Goal: Information Seeking & Learning: Learn about a topic

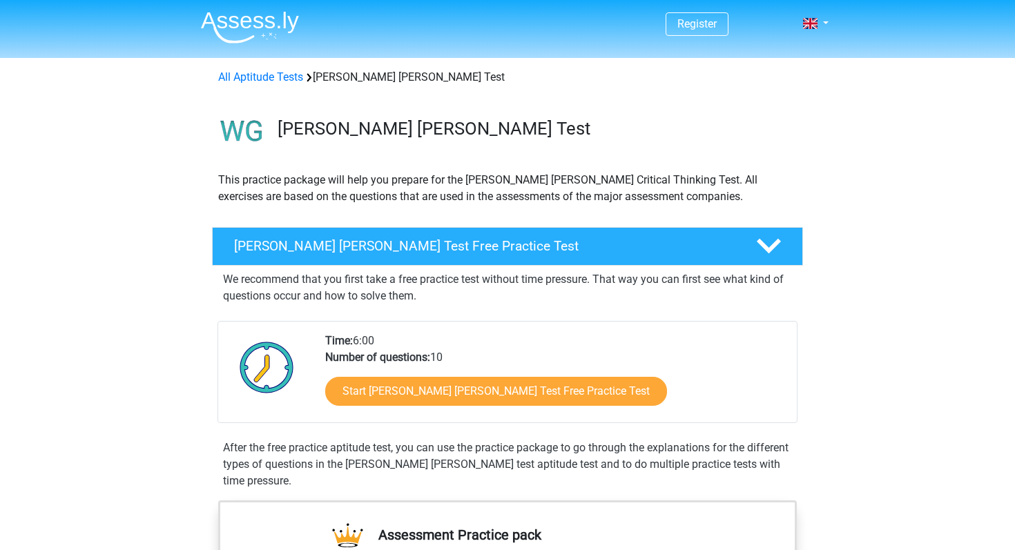
click at [470, 399] on link "Start Watson Glaser Test Free Practice Test" at bounding box center [496, 391] width 342 height 29
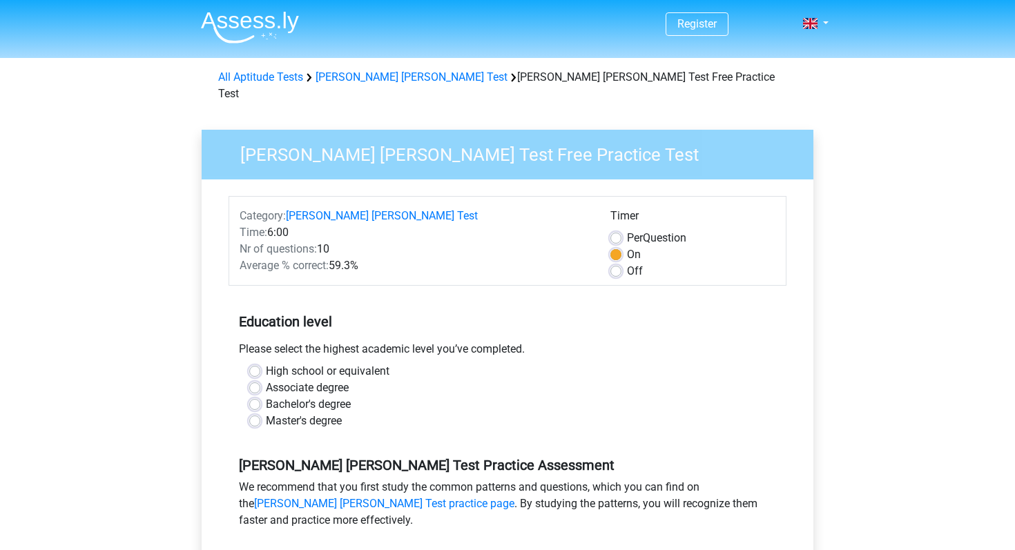
click at [311, 396] on label "Bachelor's degree" at bounding box center [308, 404] width 85 height 17
click at [260, 396] on input "Bachelor's degree" at bounding box center [254, 403] width 11 height 14
radio input "true"
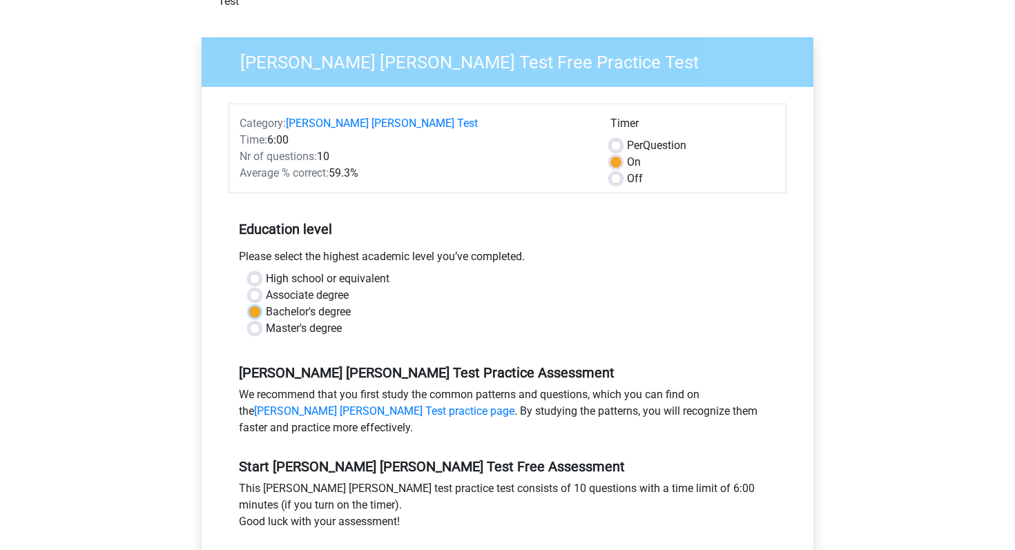
scroll to position [196, 0]
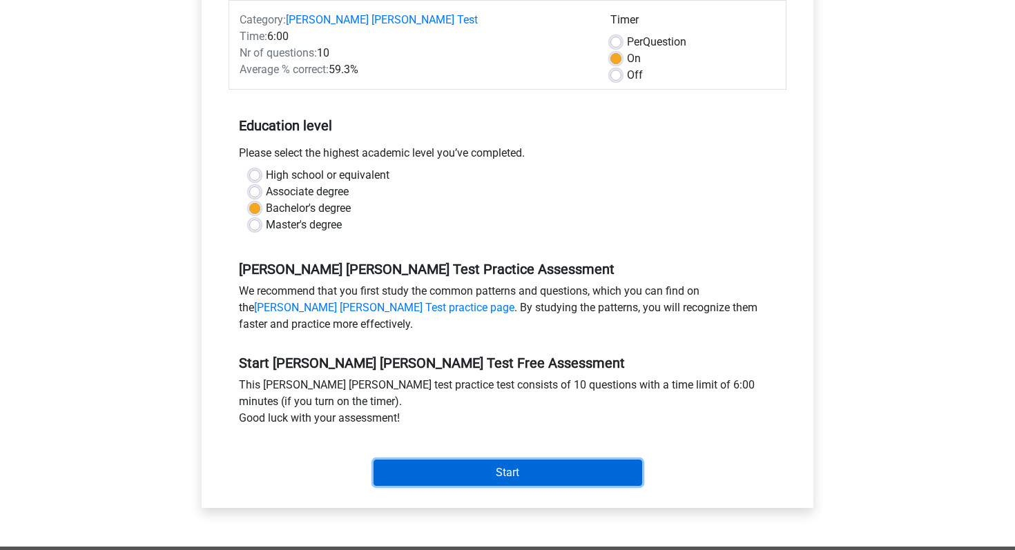
click at [476, 464] on input "Start" at bounding box center [508, 473] width 269 height 26
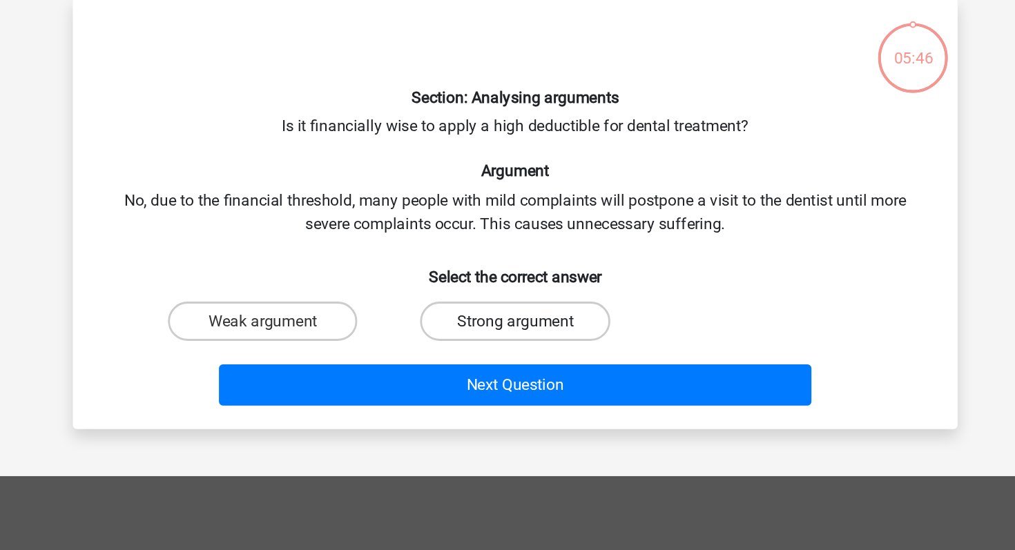
click at [485, 290] on label "Strong argument" at bounding box center [507, 292] width 133 height 28
click at [508, 291] on input "Strong argument" at bounding box center [512, 295] width 9 height 9
radio input "true"
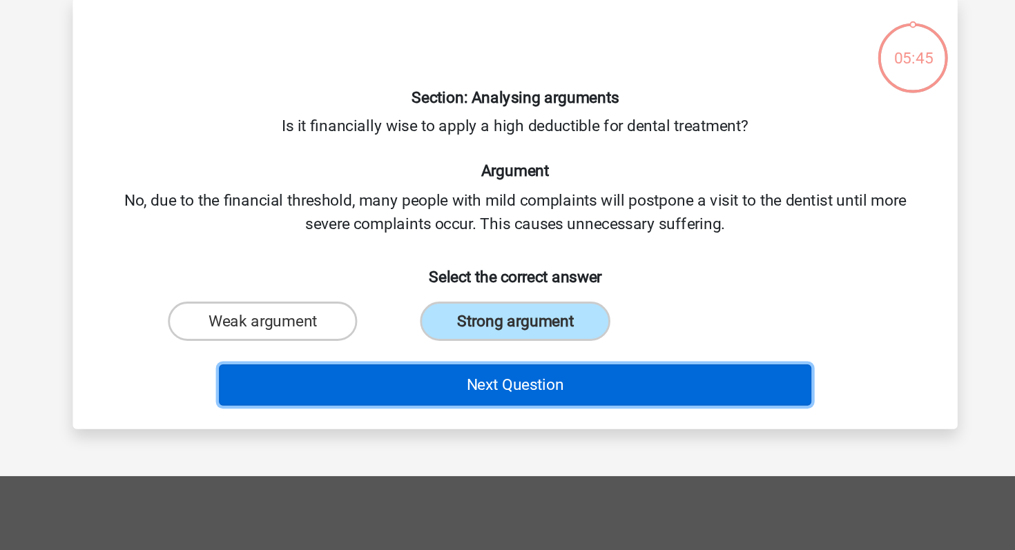
click at [474, 338] on button "Next Question" at bounding box center [508, 336] width 418 height 29
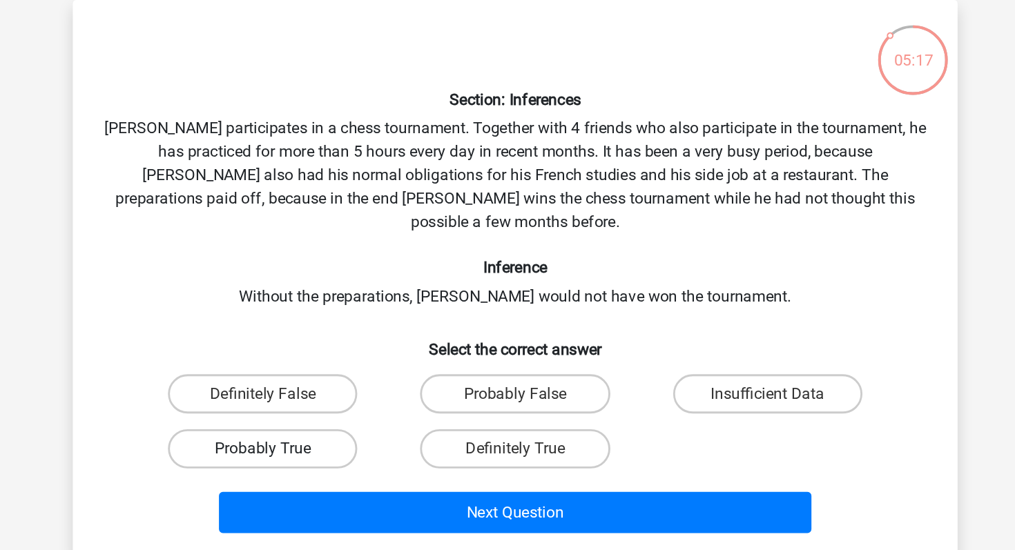
click at [387, 366] on label "Probably True" at bounding box center [329, 380] width 133 height 28
click at [339, 380] on input "Probably True" at bounding box center [334, 384] width 9 height 9
radio input "true"
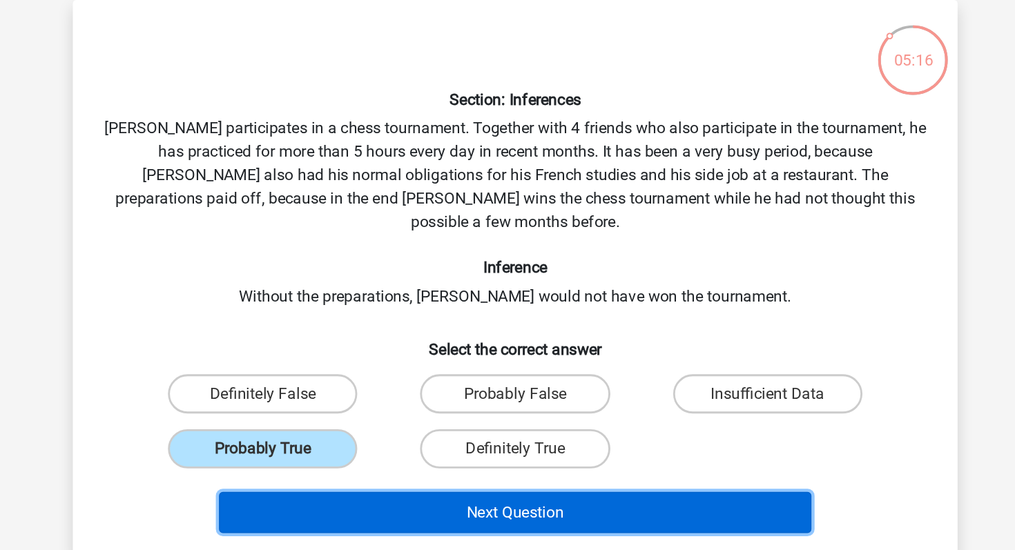
click at [414, 410] on button "Next Question" at bounding box center [508, 424] width 418 height 29
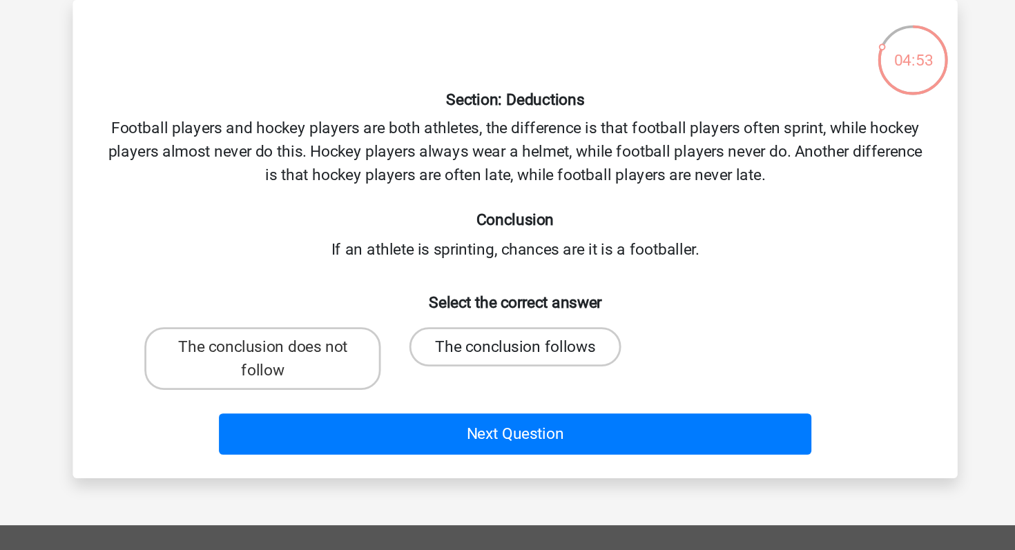
click at [472, 306] on label "The conclusion follows" at bounding box center [507, 308] width 149 height 28
click at [508, 308] on input "The conclusion follows" at bounding box center [512, 312] width 9 height 9
radio input "true"
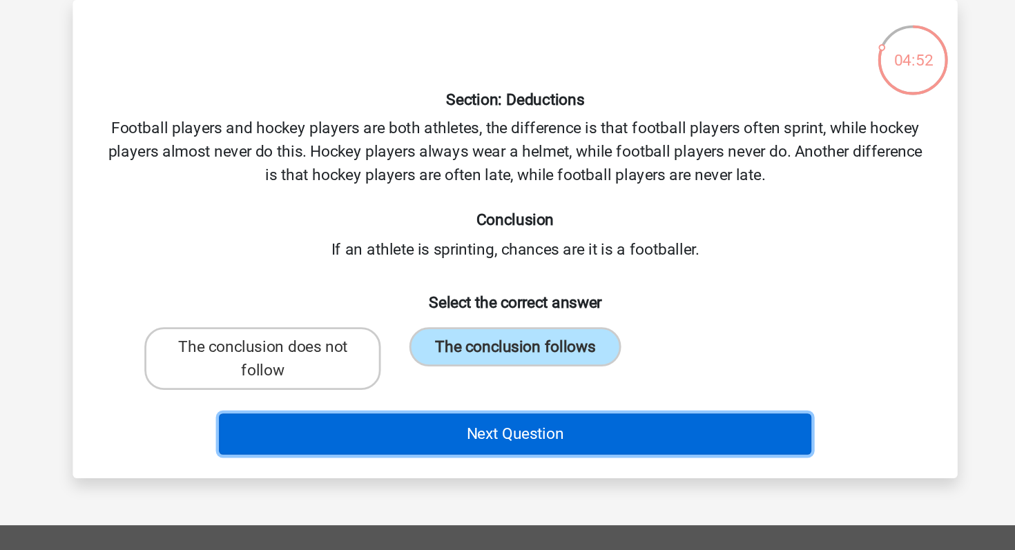
click at [470, 366] on button "Next Question" at bounding box center [508, 369] width 418 height 29
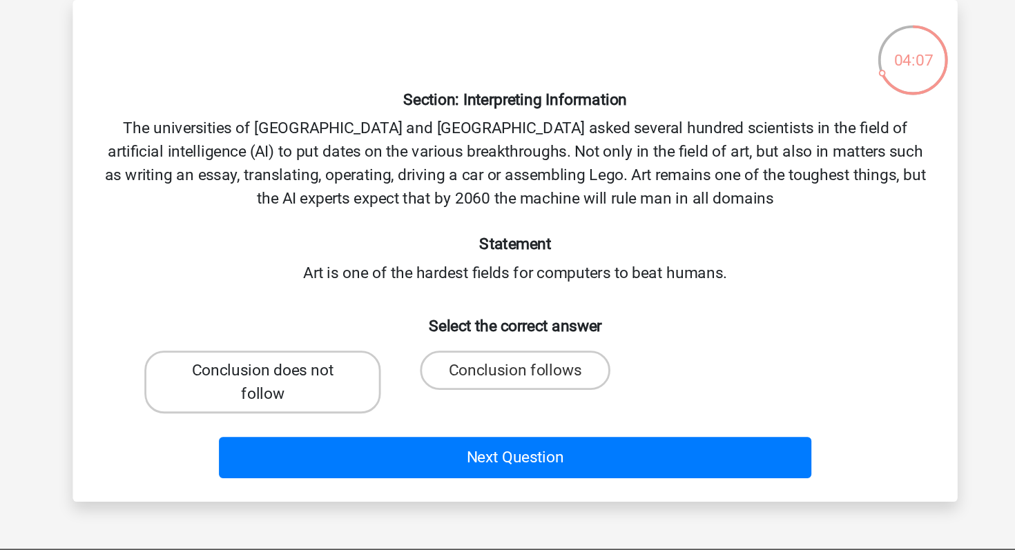
click at [377, 339] on label "Conclusion does not follow" at bounding box center [330, 333] width 166 height 44
click at [339, 334] on input "Conclusion does not follow" at bounding box center [334, 329] width 9 height 9
radio input "true"
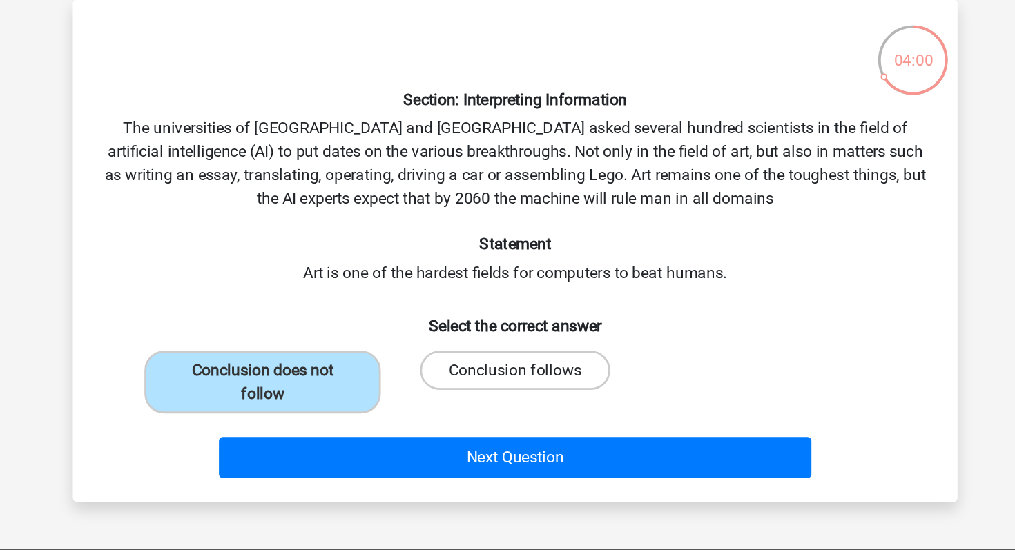
click at [488, 325] on label "Conclusion follows" at bounding box center [507, 325] width 133 height 28
click at [508, 325] on input "Conclusion follows" at bounding box center [512, 329] width 9 height 9
radio input "true"
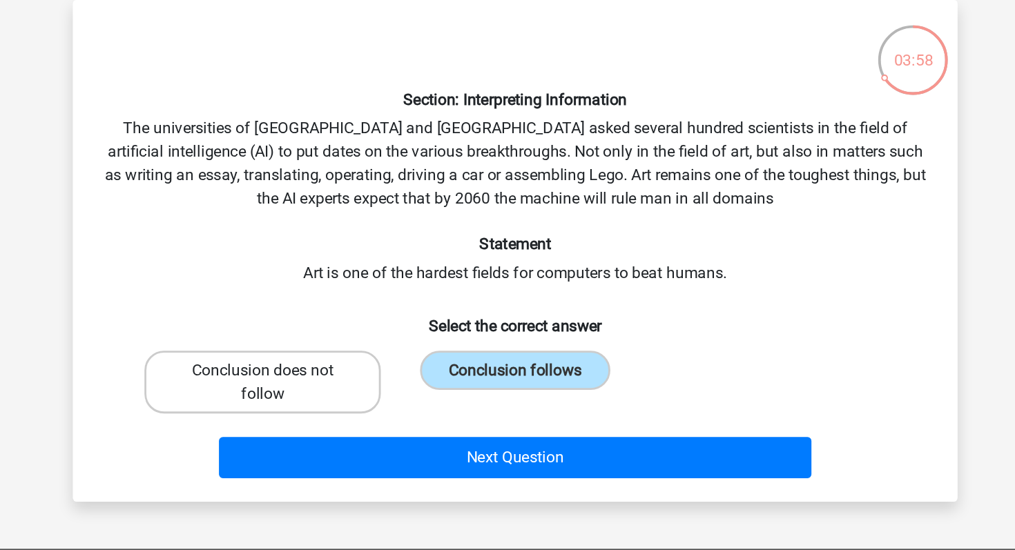
click at [372, 343] on label "Conclusion does not follow" at bounding box center [330, 333] width 166 height 44
click at [339, 334] on input "Conclusion does not follow" at bounding box center [334, 329] width 9 height 9
radio input "true"
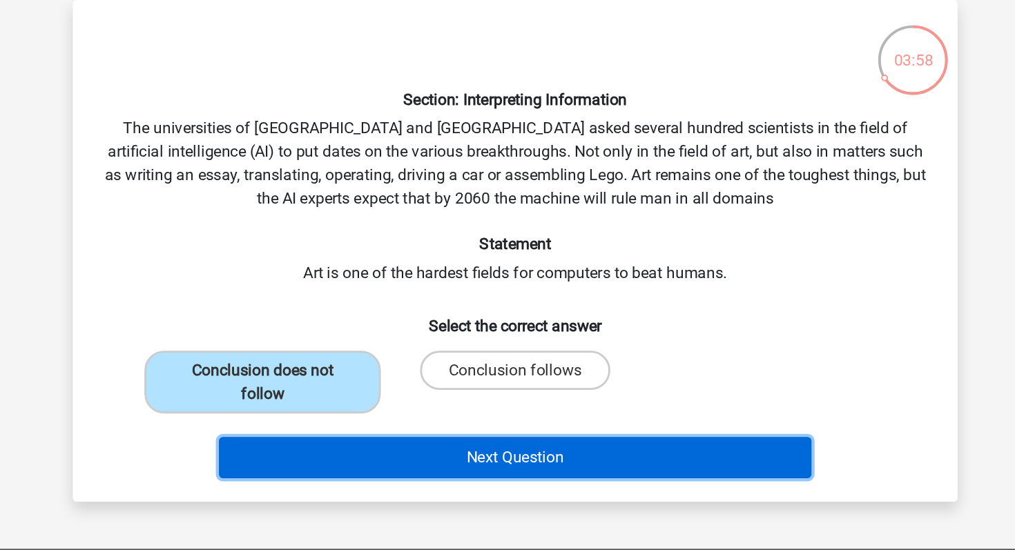
click at [415, 381] on button "Next Question" at bounding box center [508, 386] width 418 height 29
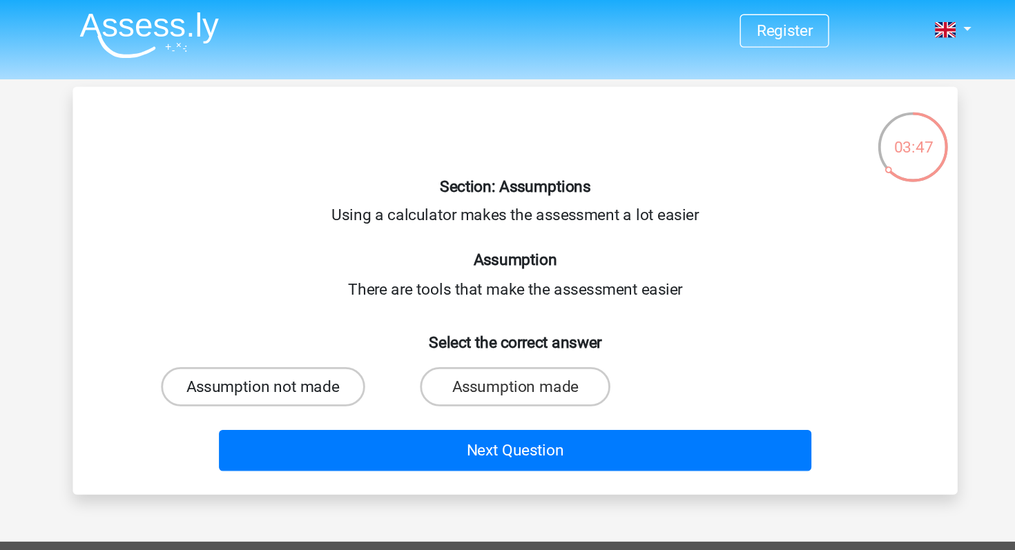
click at [362, 278] on label "Assumption not made" at bounding box center [330, 275] width 144 height 28
click at [339, 278] on input "Assumption not made" at bounding box center [334, 279] width 9 height 9
radio input "true"
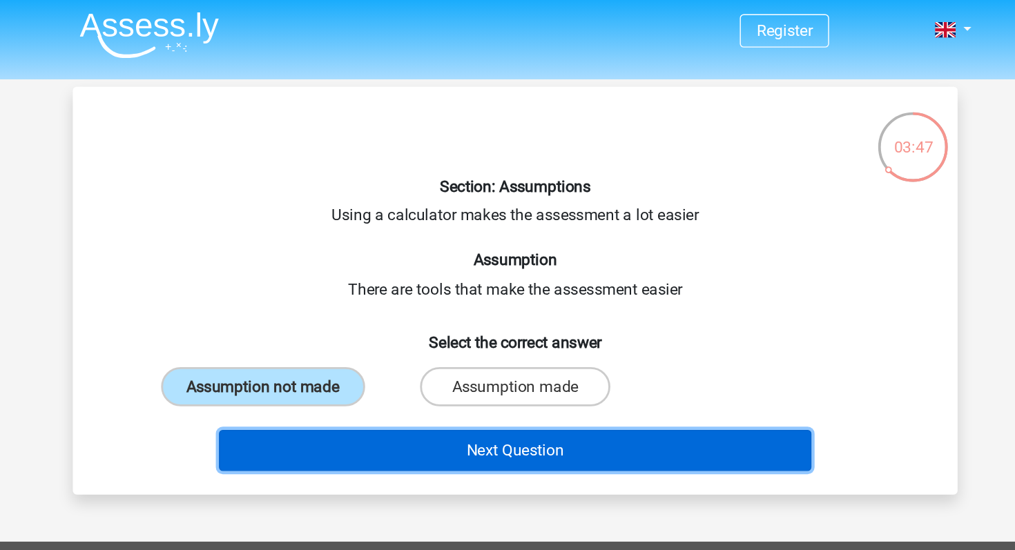
click at [401, 325] on button "Next Question" at bounding box center [508, 319] width 418 height 29
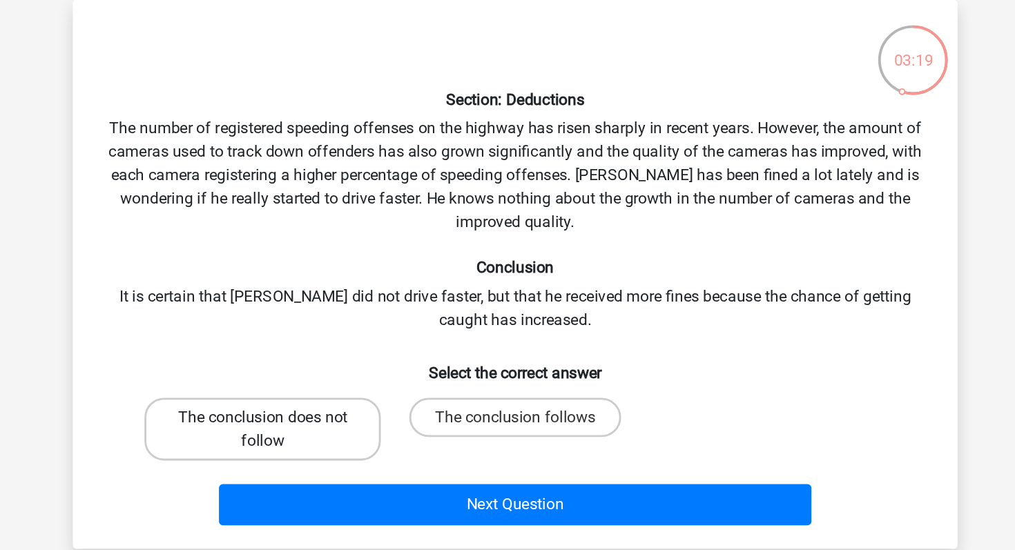
click at [386, 357] on label "The conclusion does not follow" at bounding box center [330, 366] width 166 height 44
click at [339, 358] on input "The conclusion does not follow" at bounding box center [334, 362] width 9 height 9
radio input "true"
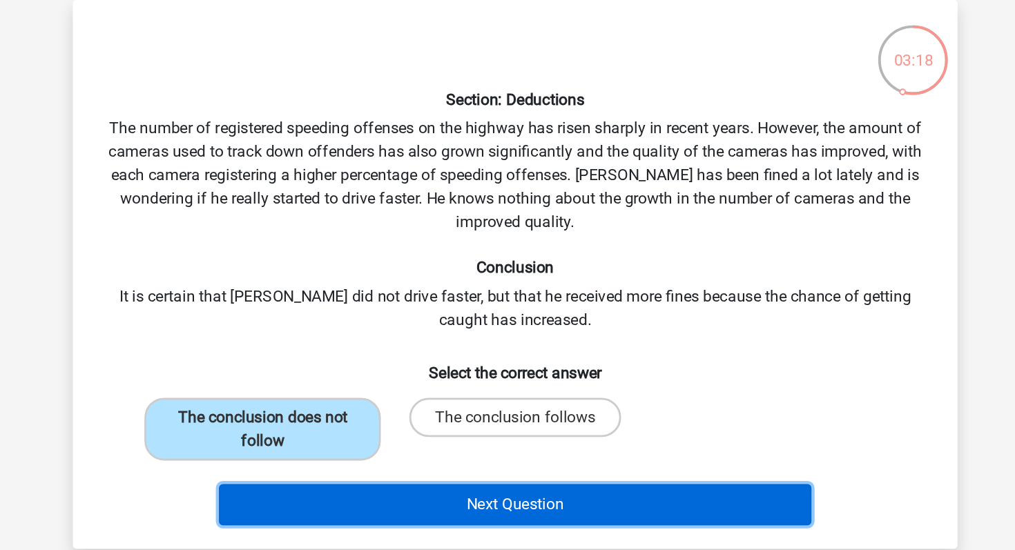
click at [409, 410] on button "Next Question" at bounding box center [508, 419] width 418 height 29
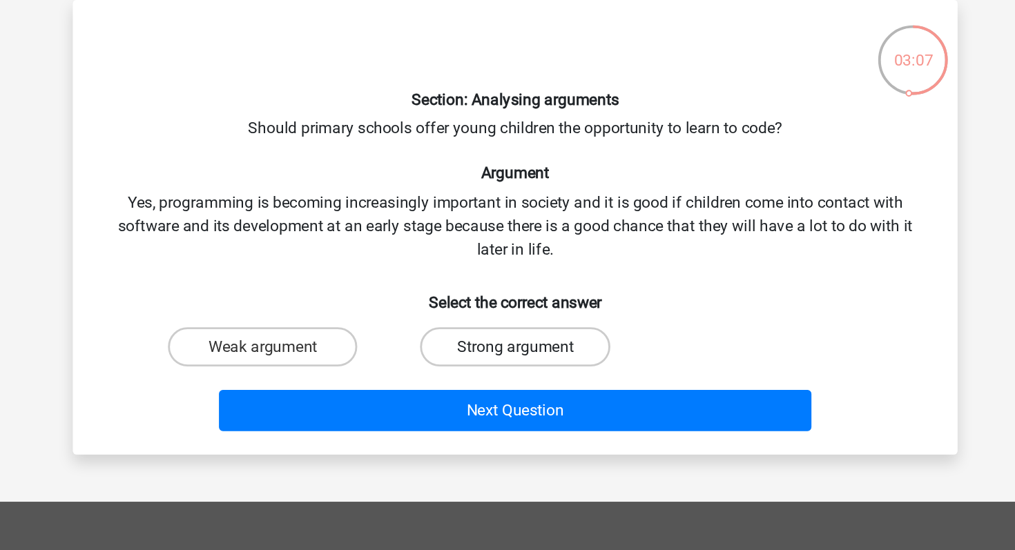
click at [472, 310] on label "Strong argument" at bounding box center [507, 308] width 133 height 28
click at [508, 310] on input "Strong argument" at bounding box center [512, 312] width 9 height 9
radio input "true"
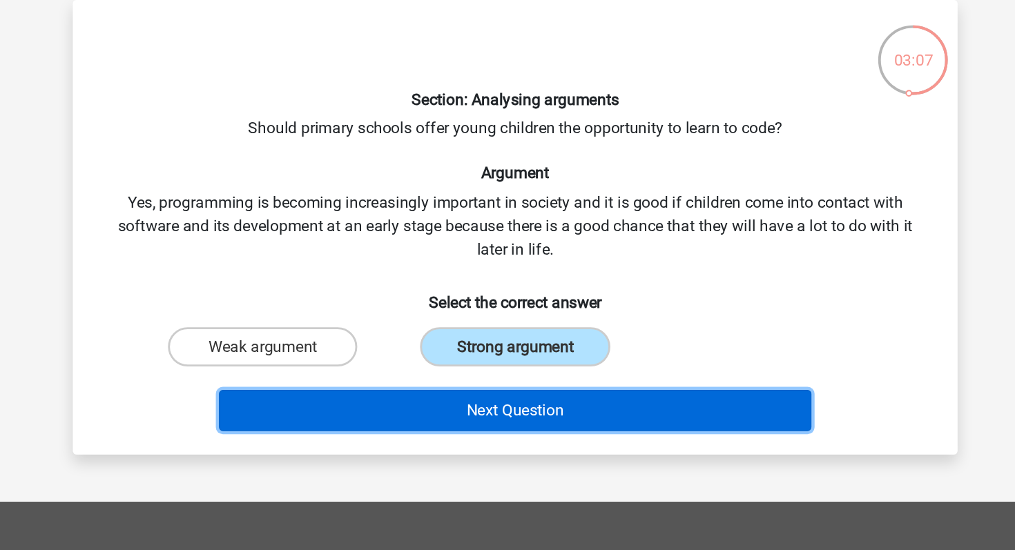
click at [472, 350] on button "Next Question" at bounding box center [508, 352] width 418 height 29
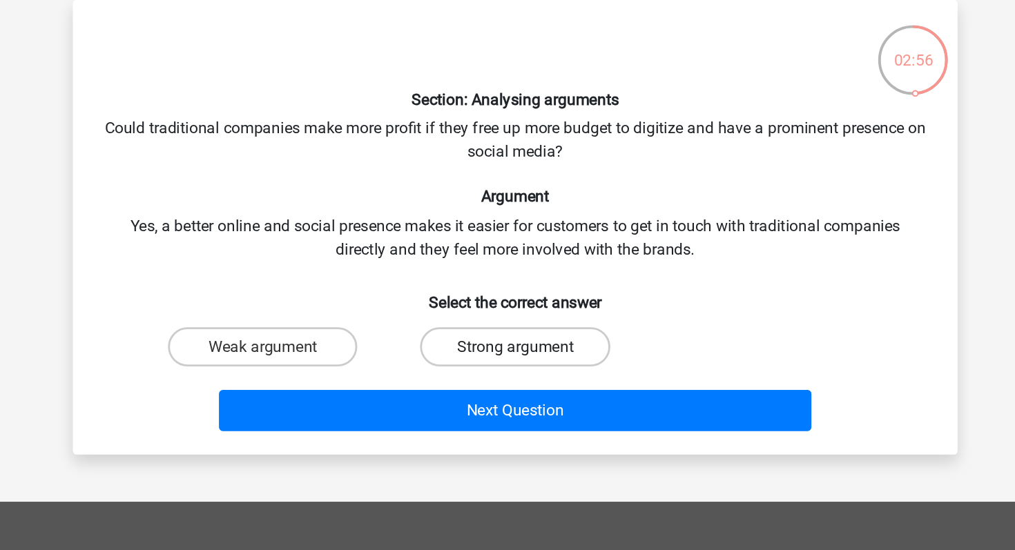
click at [463, 317] on label "Strong argument" at bounding box center [507, 308] width 133 height 28
click at [508, 317] on input "Strong argument" at bounding box center [512, 312] width 9 height 9
radio input "true"
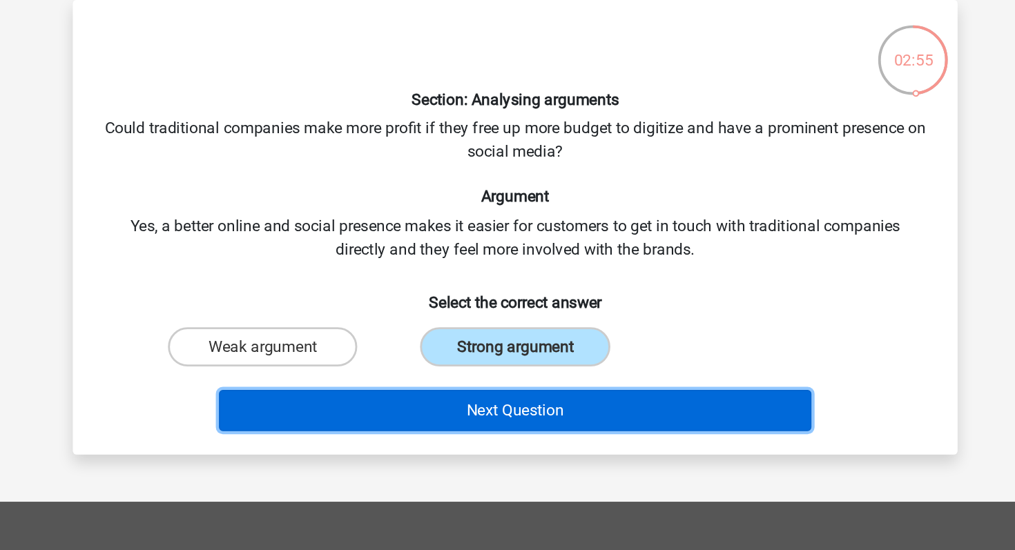
click at [461, 352] on button "Next Question" at bounding box center [508, 352] width 418 height 29
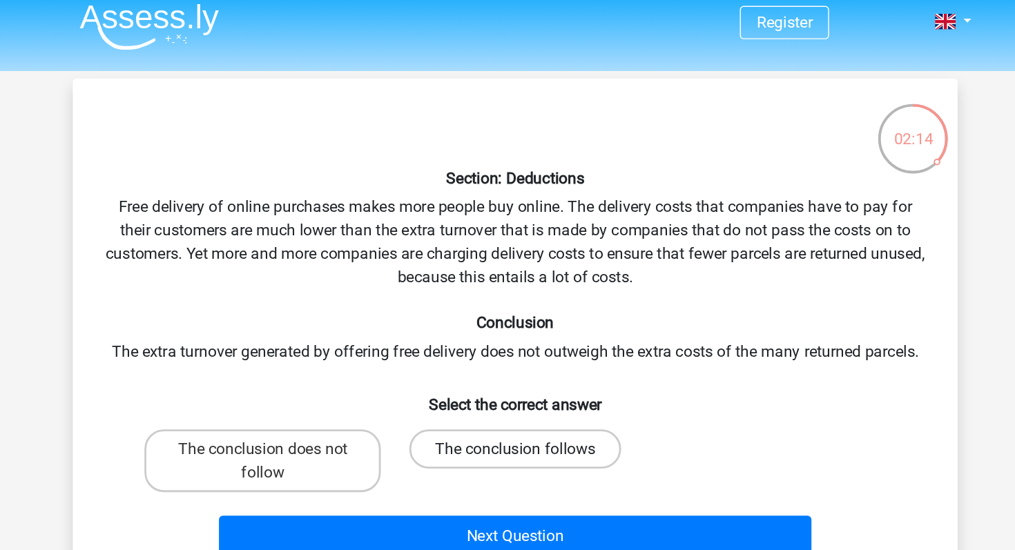
click at [450, 318] on label "The conclusion follows" at bounding box center [507, 325] width 149 height 28
click at [508, 325] on input "The conclusion follows" at bounding box center [512, 329] width 9 height 9
radio input "true"
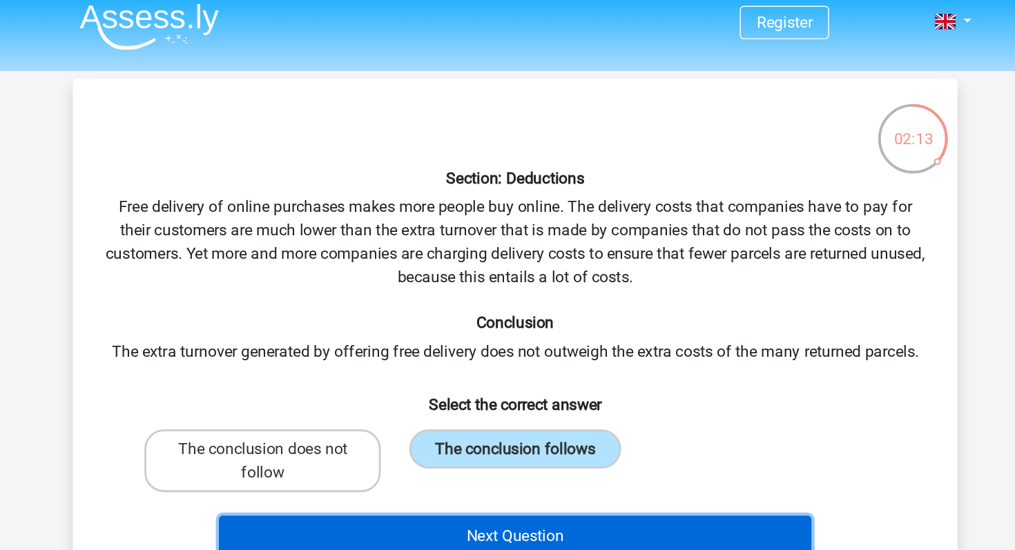
click at [490, 383] on button "Next Question" at bounding box center [508, 386] width 418 height 29
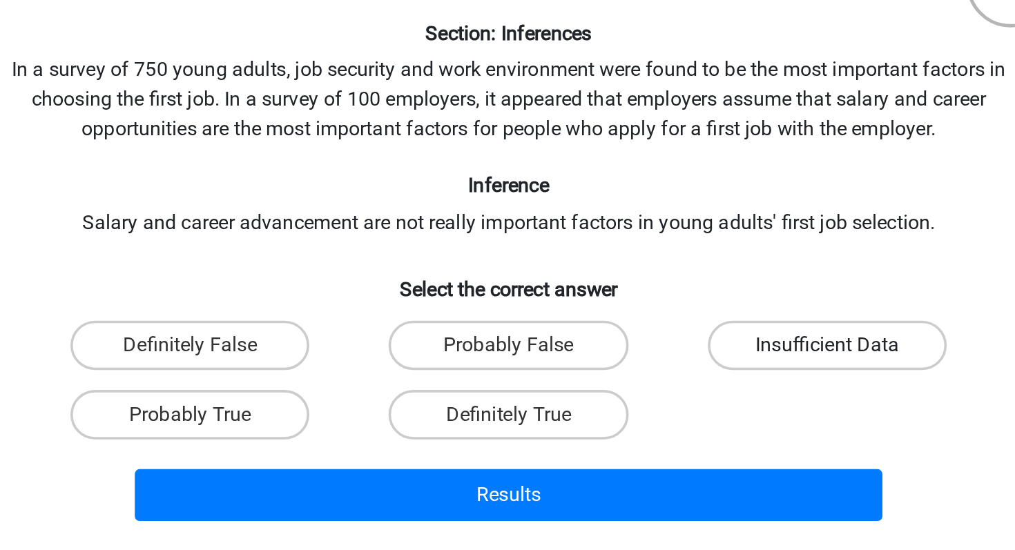
click at [654, 305] on label "Insufficient Data" at bounding box center [685, 308] width 133 height 28
click at [685, 308] on input "Insufficient Data" at bounding box center [689, 312] width 9 height 9
radio input "true"
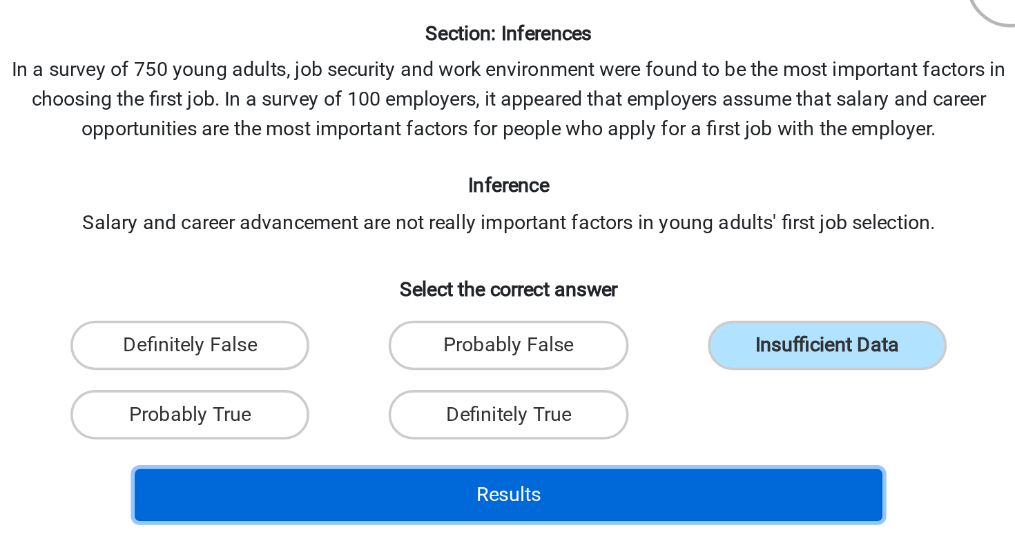
click at [555, 396] on button "Results" at bounding box center [508, 391] width 418 height 29
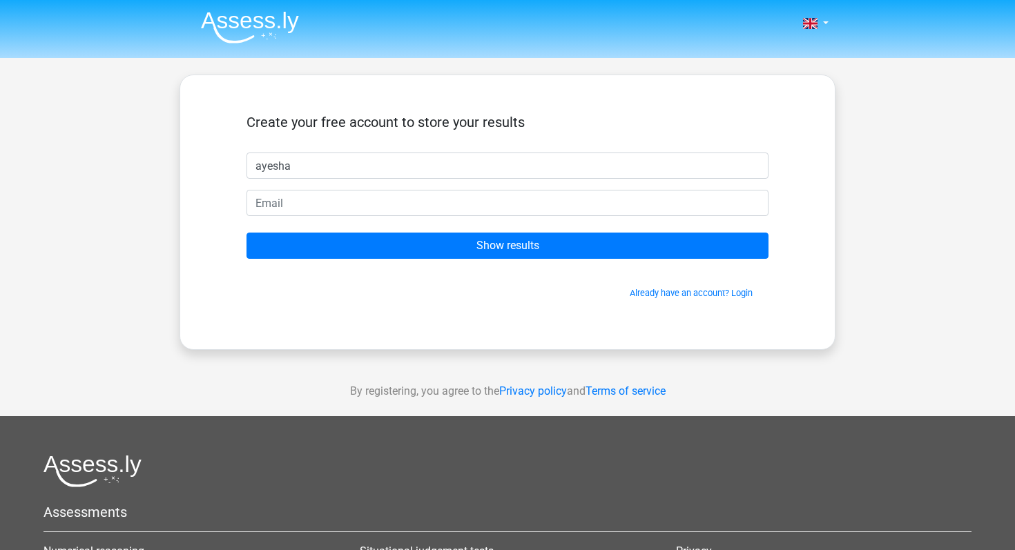
type input "ayesha"
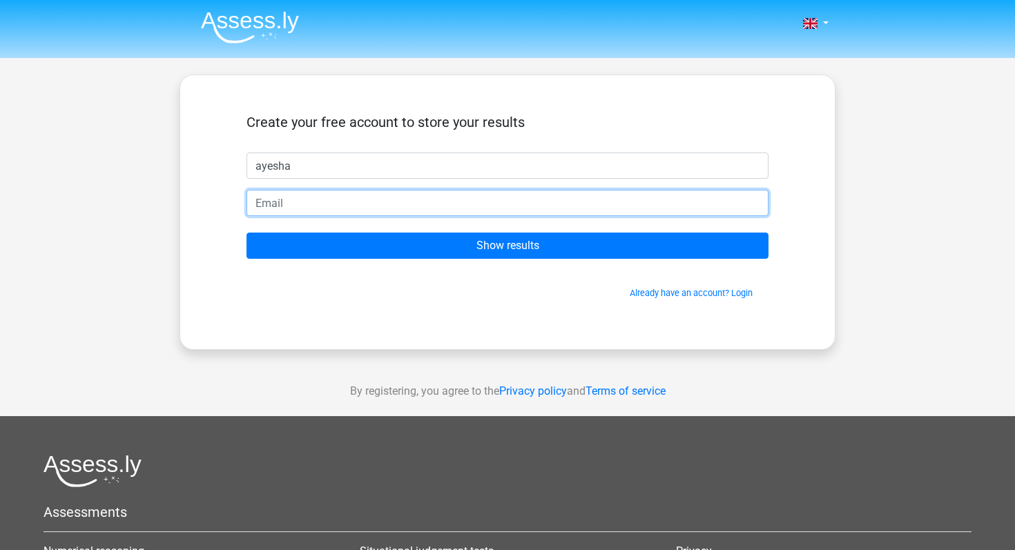
click at [505, 204] on input "email" at bounding box center [508, 203] width 522 height 26
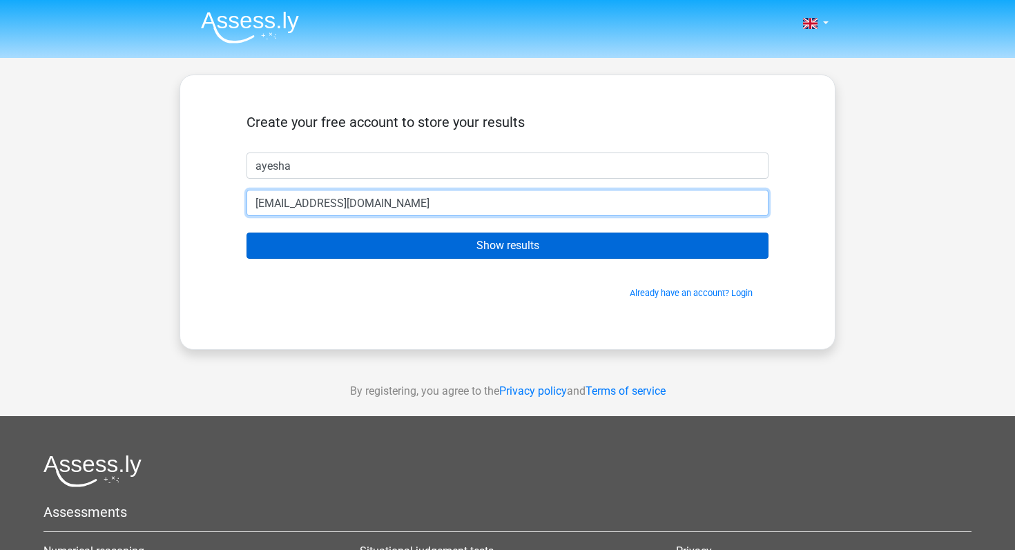
type input "[EMAIL_ADDRESS][DOMAIN_NAME]"
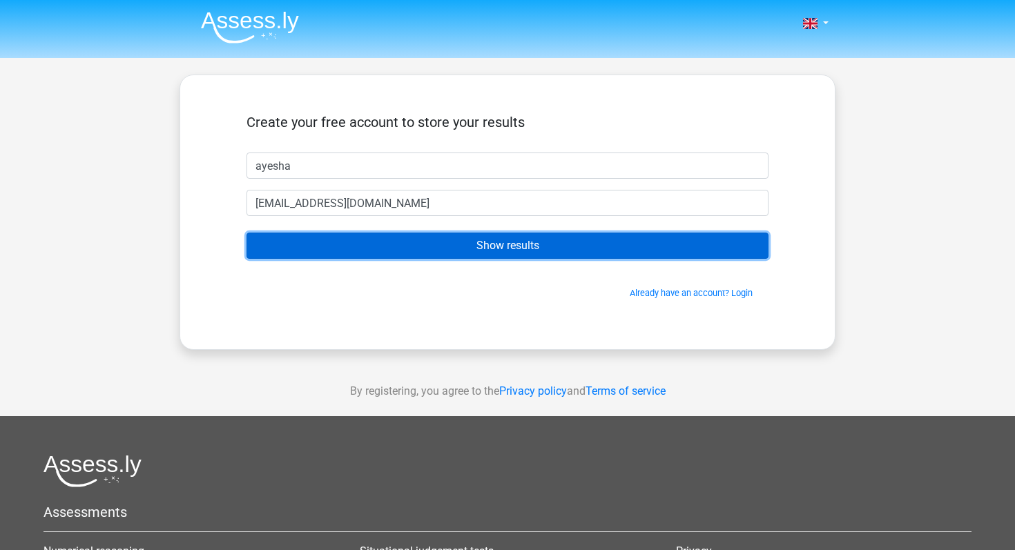
click at [525, 251] on input "Show results" at bounding box center [508, 246] width 522 height 26
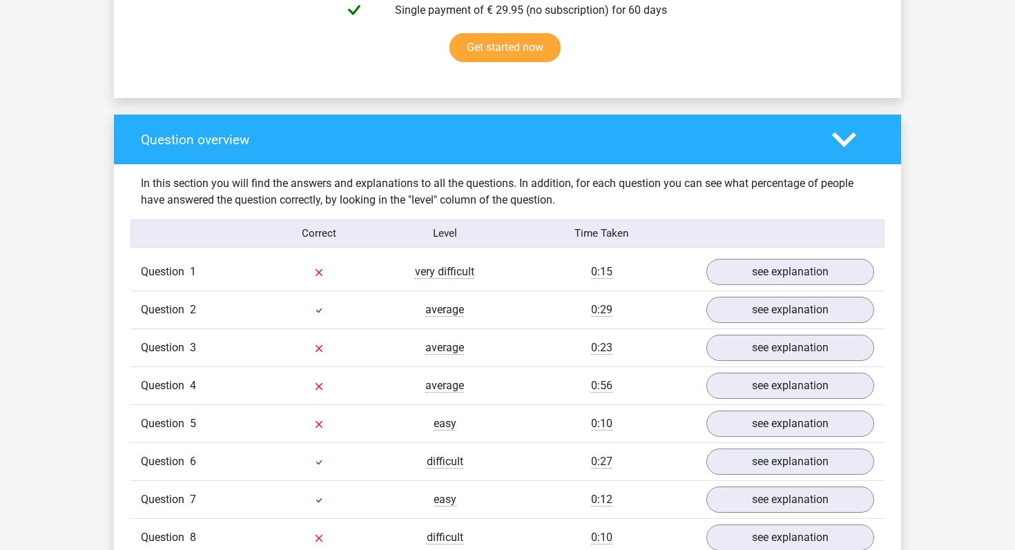
scroll to position [927, 0]
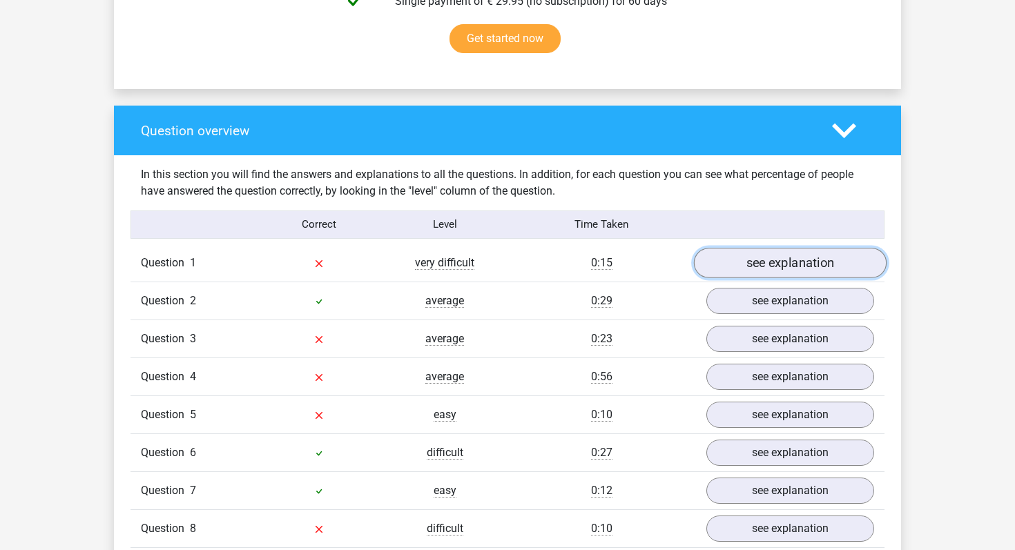
click at [748, 248] on link "see explanation" at bounding box center [790, 263] width 193 height 30
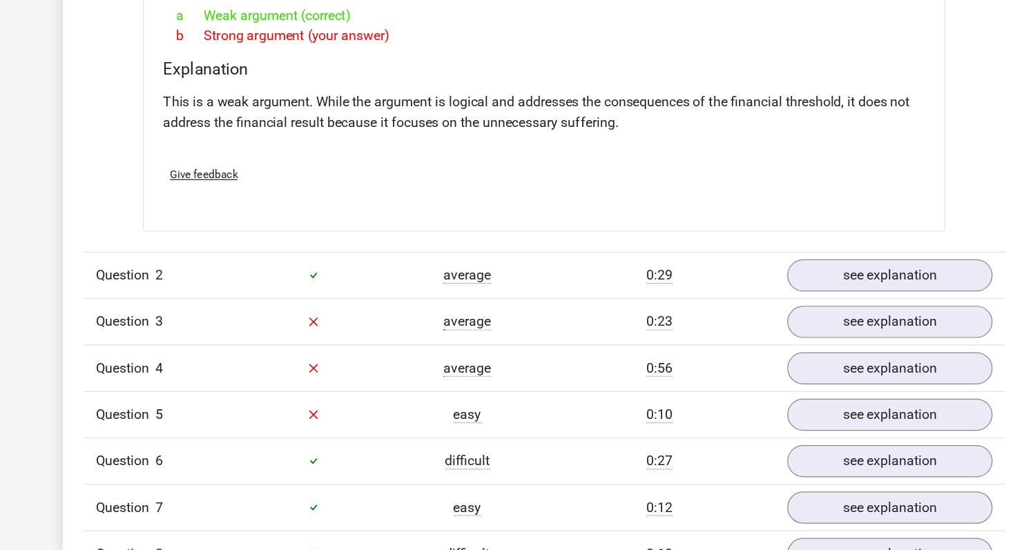
scroll to position [1274, 0]
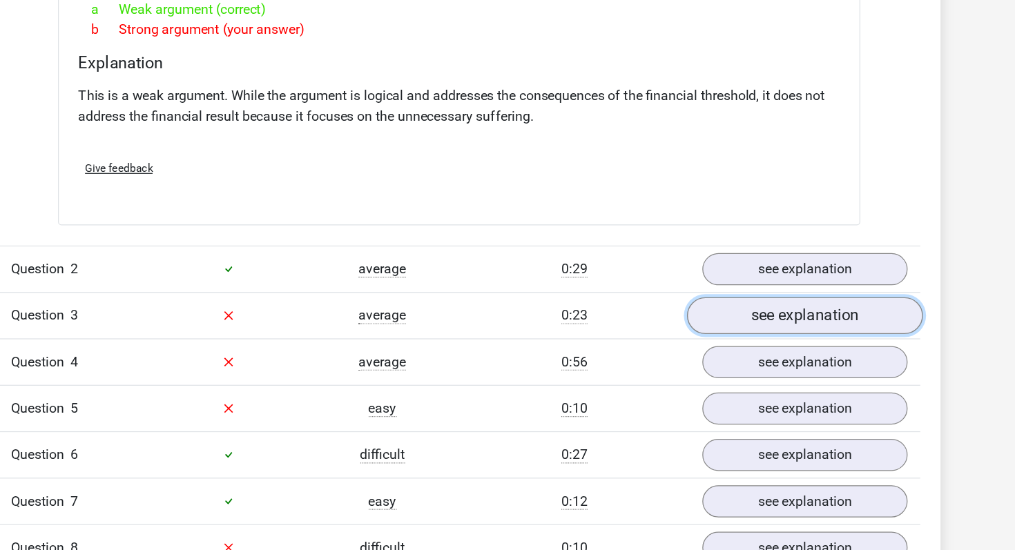
click at [761, 354] on link "see explanation" at bounding box center [790, 358] width 193 height 30
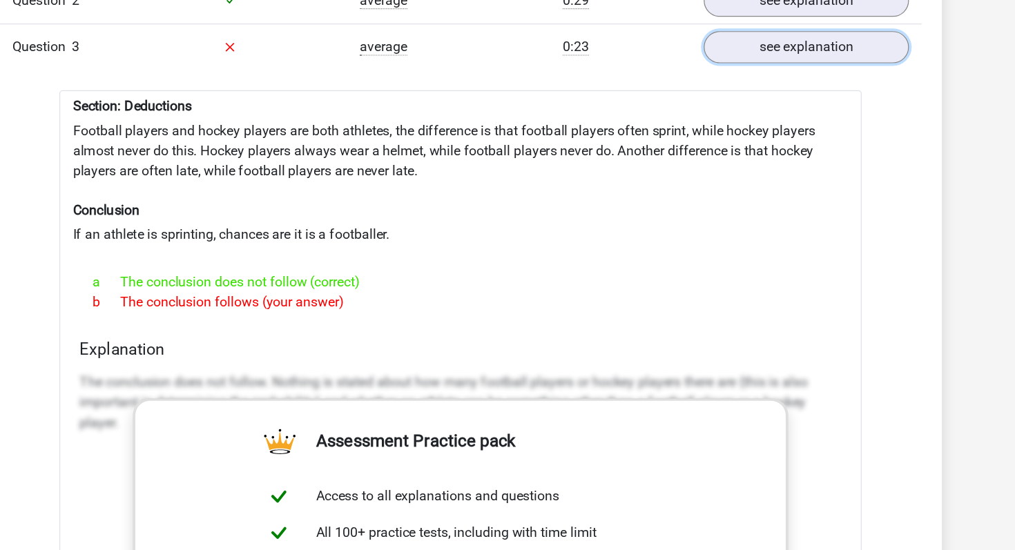
scroll to position [1498, 0]
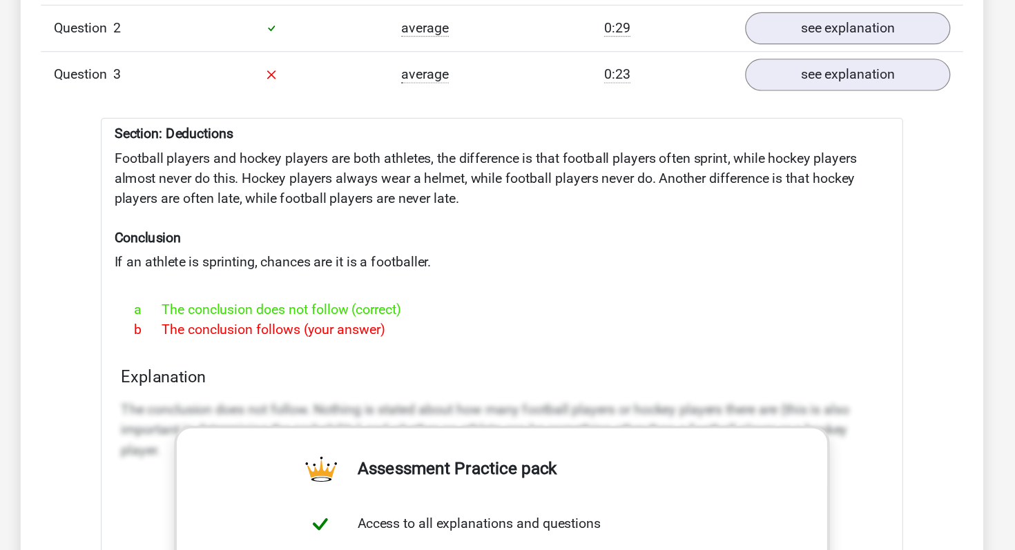
click at [407, 334] on div "b The conclusion follows (your answer)" at bounding box center [507, 342] width 623 height 17
drag, startPoint x: 423, startPoint y: 329, endPoint x: 175, endPoint y: 181, distance: 289.0
click at [175, 181] on div "Question 1 very difficult 0:15 see explanation Section: Analysing arguments Is …" at bounding box center [507, 414] width 733 height 1482
copy div "Football players and hockey players are both athletes, the difference is that f…"
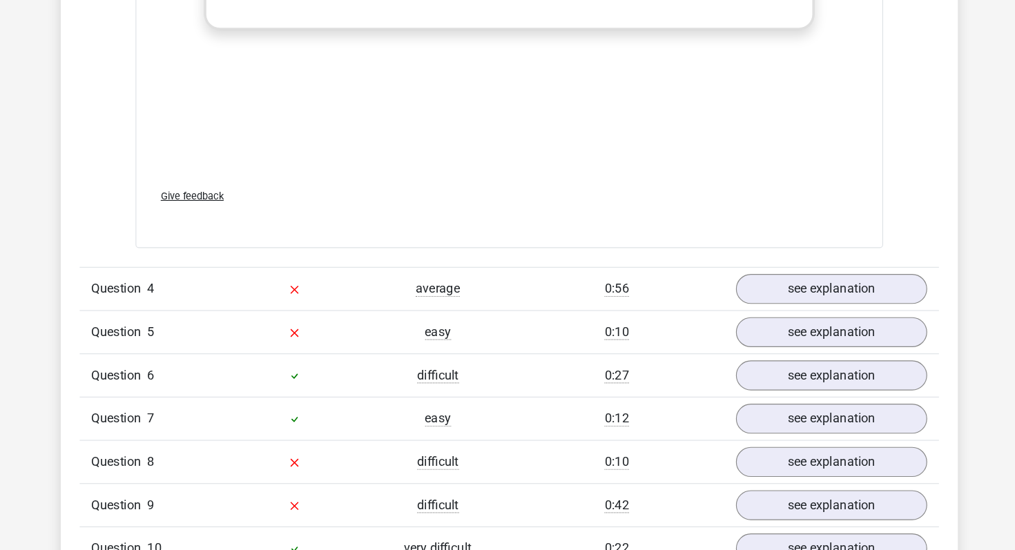
scroll to position [2092, 0]
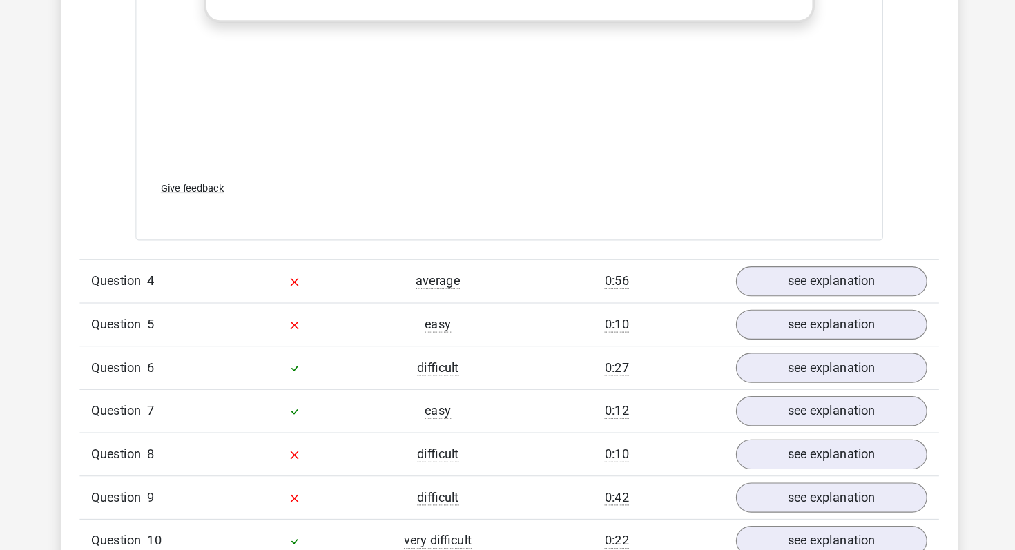
click at [485, 308] on div "average" at bounding box center [445, 314] width 126 height 17
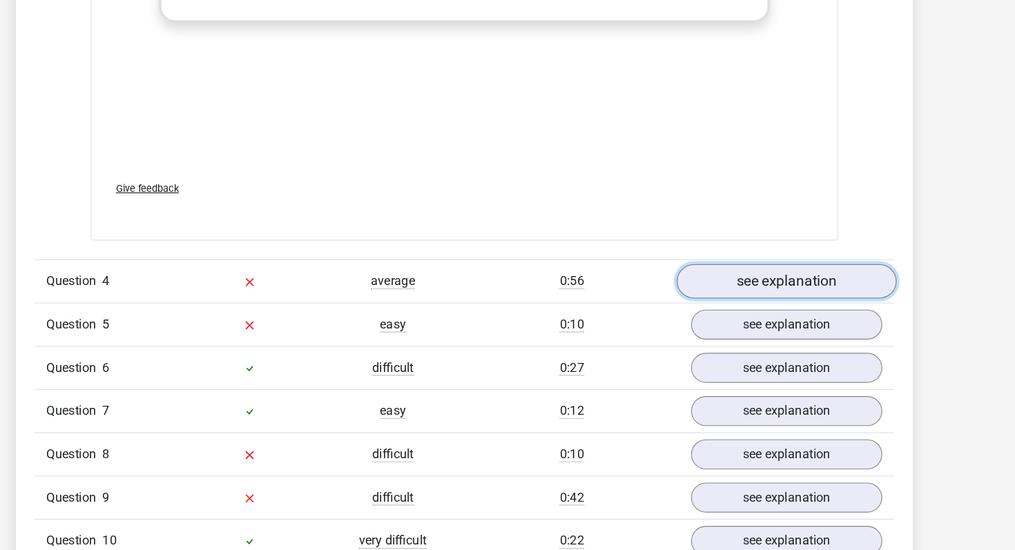
click at [807, 315] on link "see explanation" at bounding box center [790, 314] width 193 height 30
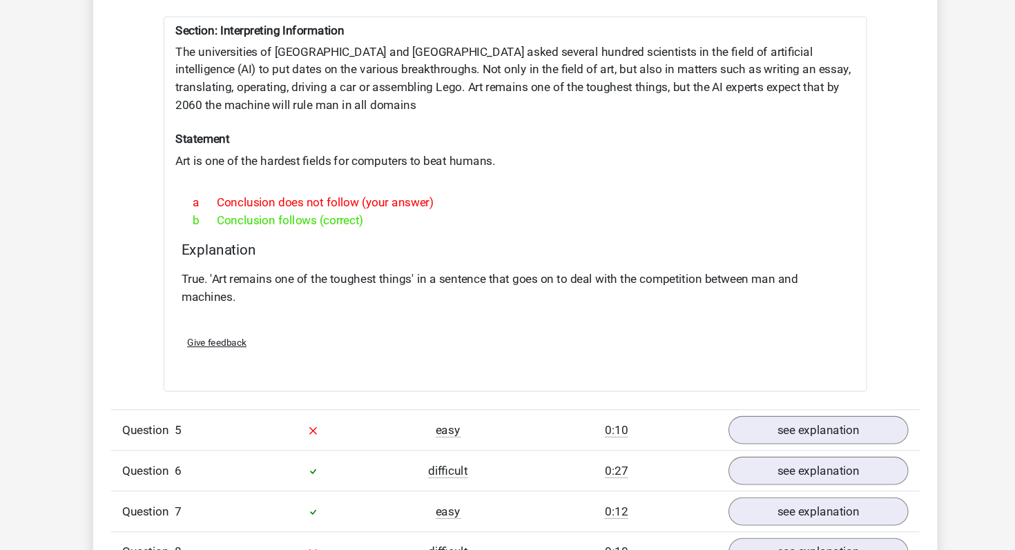
scroll to position [2448, 0]
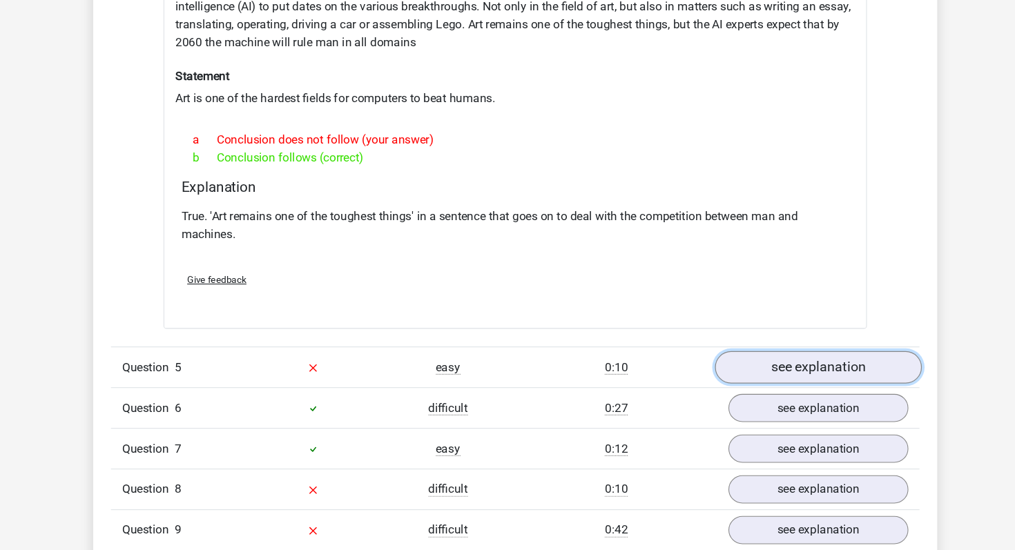
click at [797, 367] on link "see explanation" at bounding box center [790, 380] width 193 height 30
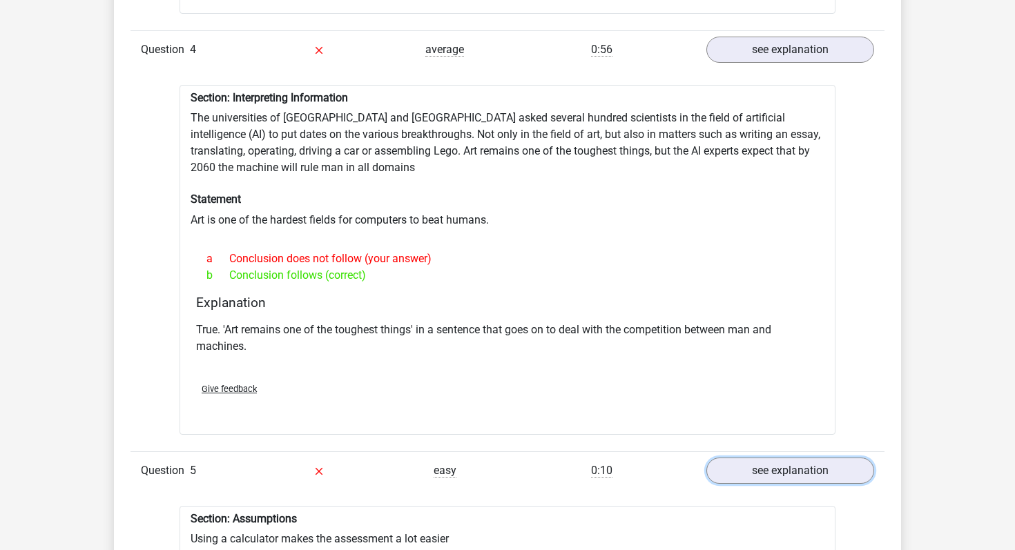
scroll to position [2377, 0]
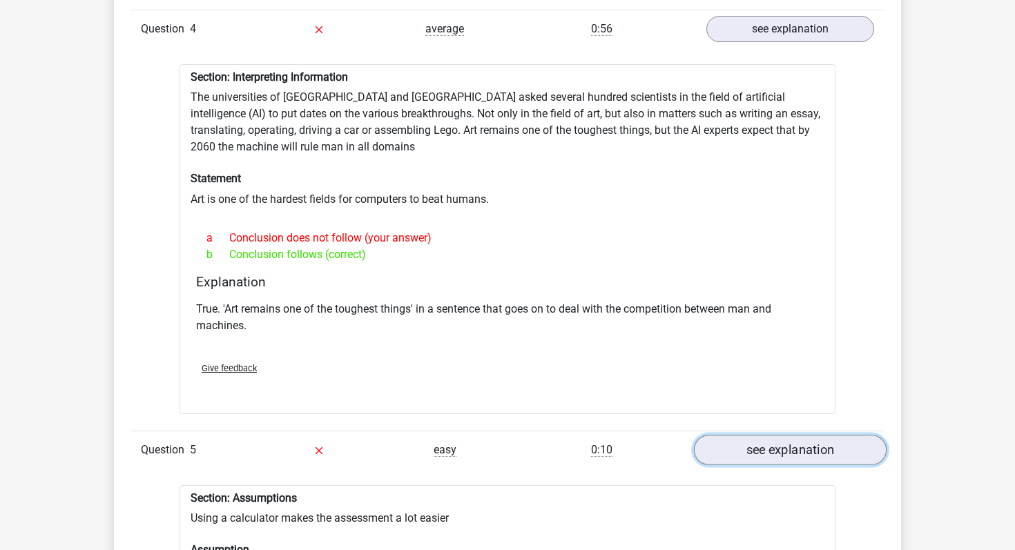
click at [778, 445] on link "see explanation" at bounding box center [790, 450] width 193 height 30
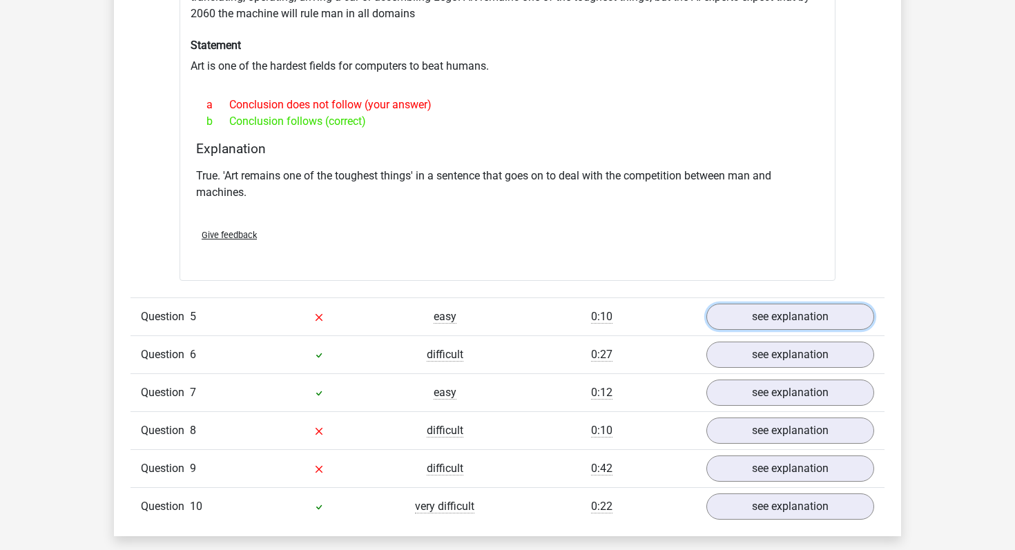
scroll to position [2516, 0]
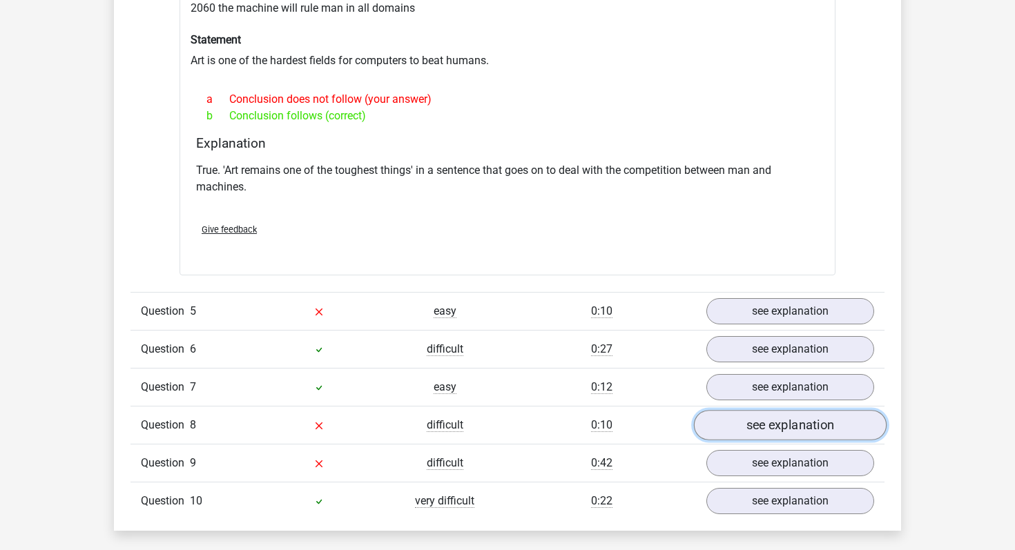
click at [760, 410] on link "see explanation" at bounding box center [790, 425] width 193 height 30
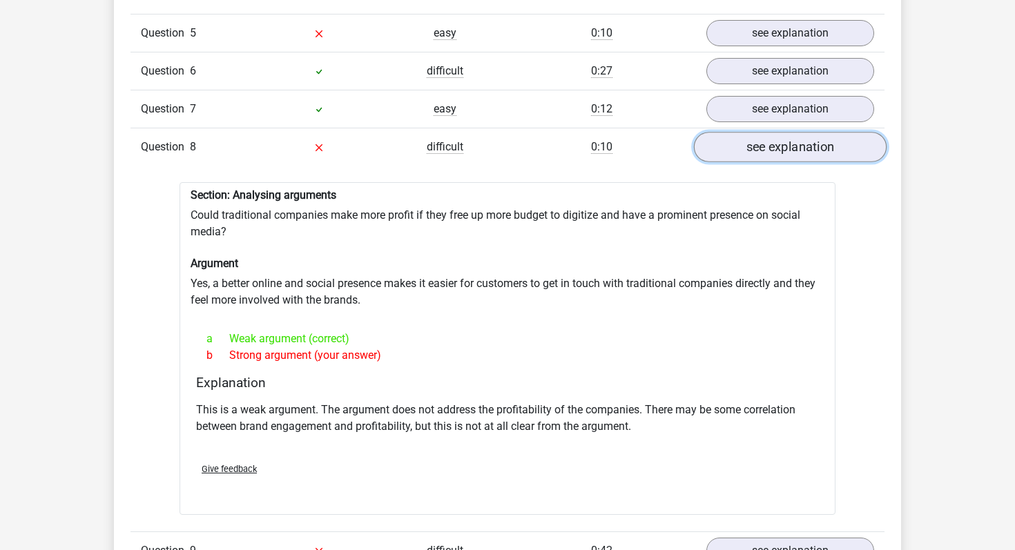
scroll to position [2795, 0]
click at [785, 143] on link "see explanation" at bounding box center [790, 146] width 193 height 30
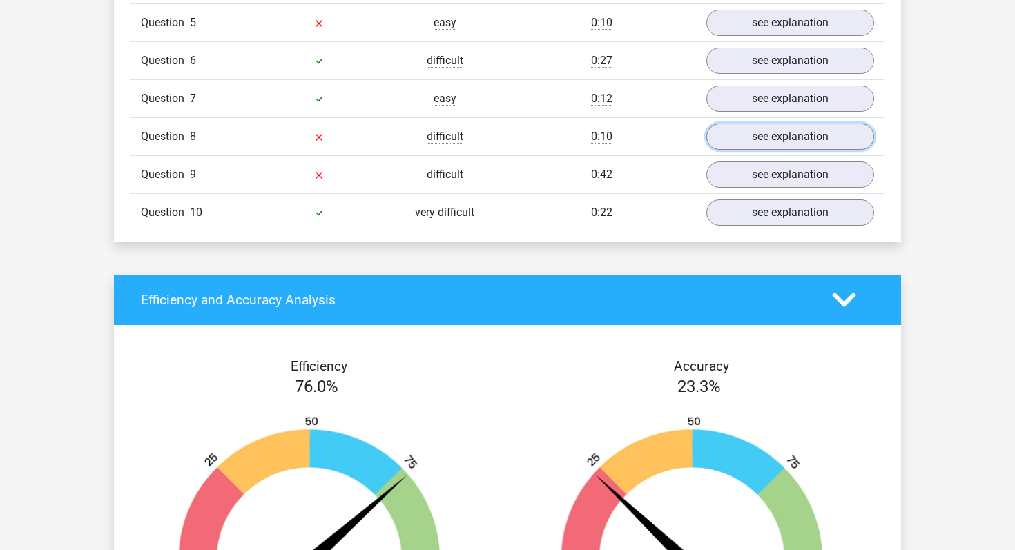
scroll to position [2810, 0]
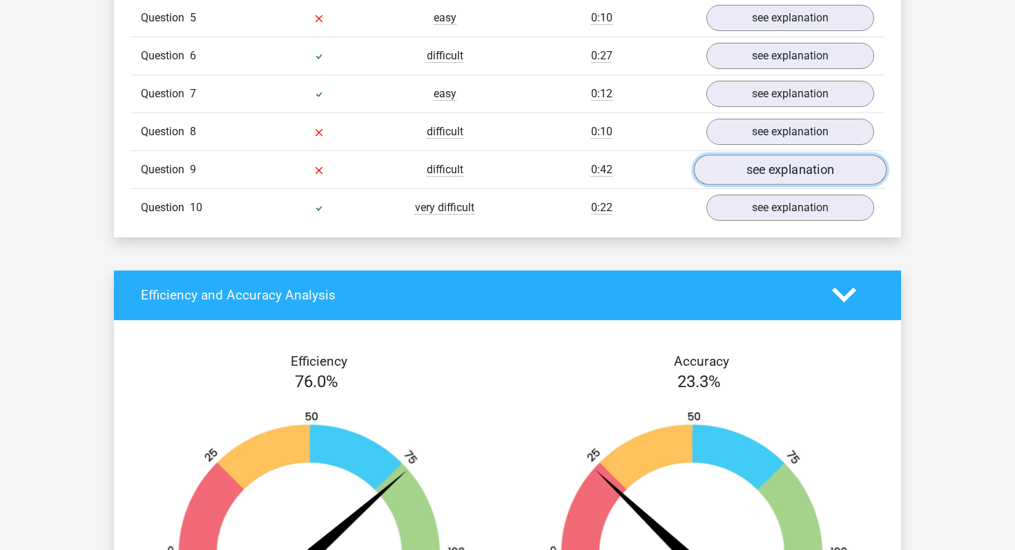
click at [760, 162] on link "see explanation" at bounding box center [790, 170] width 193 height 30
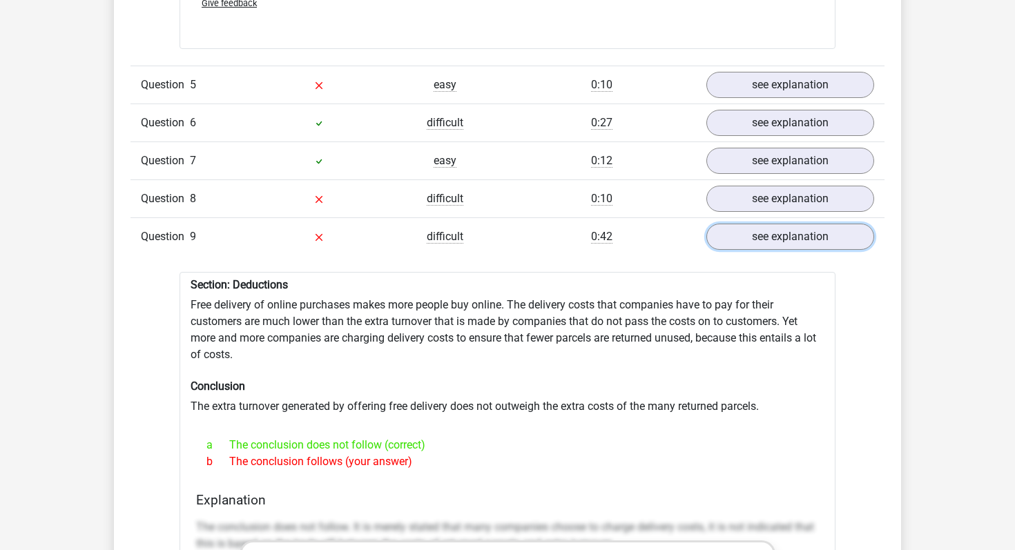
scroll to position [2614, 0]
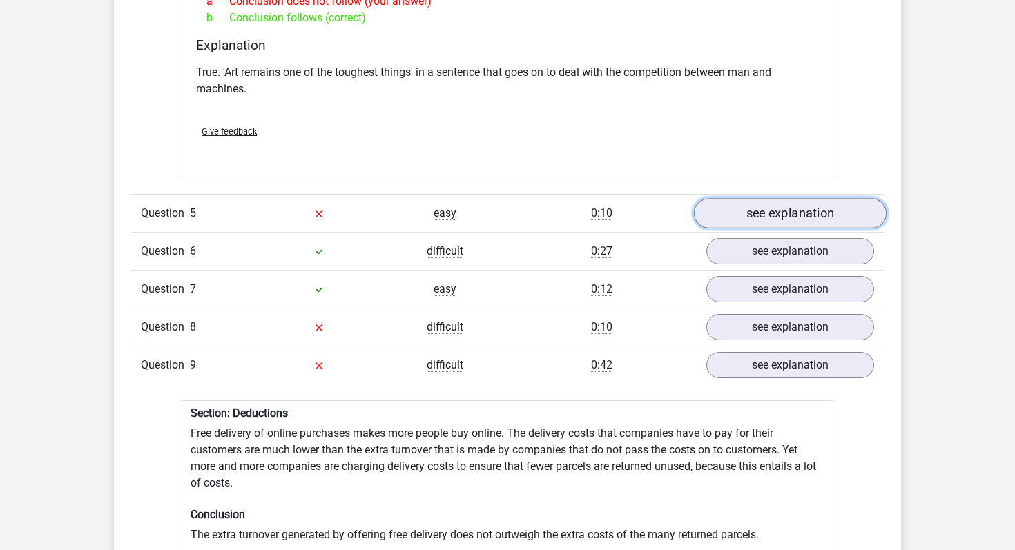
click at [780, 204] on link "see explanation" at bounding box center [790, 213] width 193 height 30
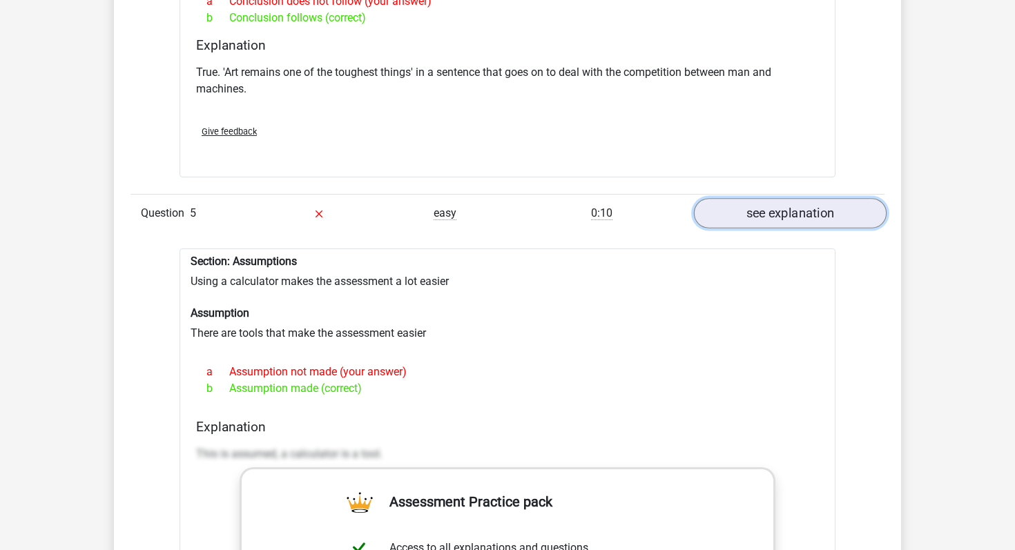
click at [780, 204] on link "see explanation" at bounding box center [790, 213] width 193 height 30
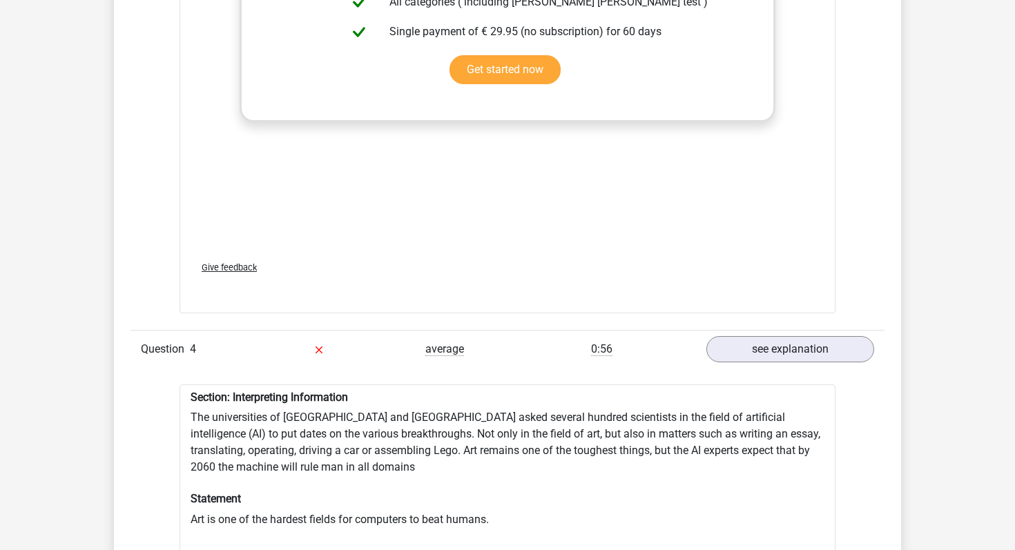
scroll to position [2168, 0]
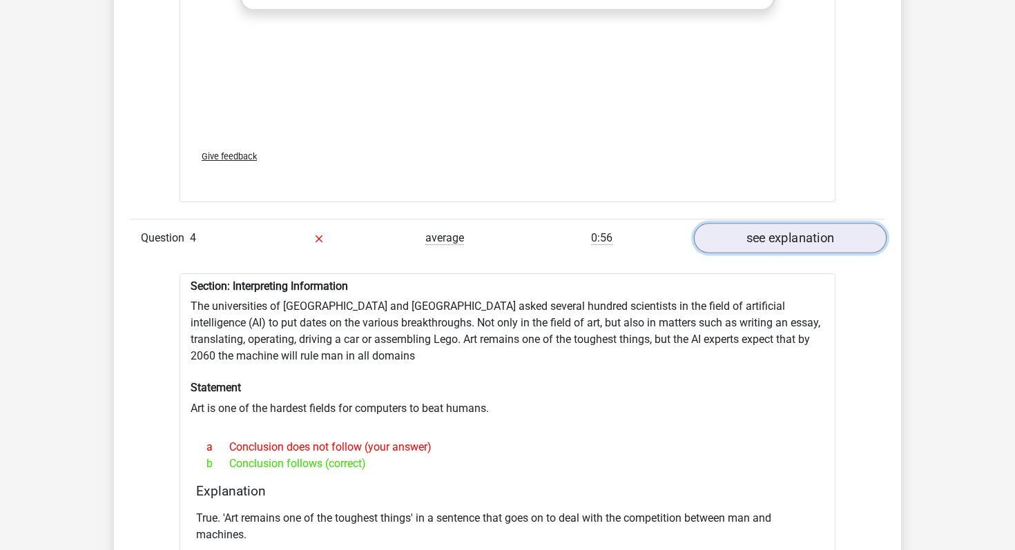
click at [778, 229] on link "see explanation" at bounding box center [790, 238] width 193 height 30
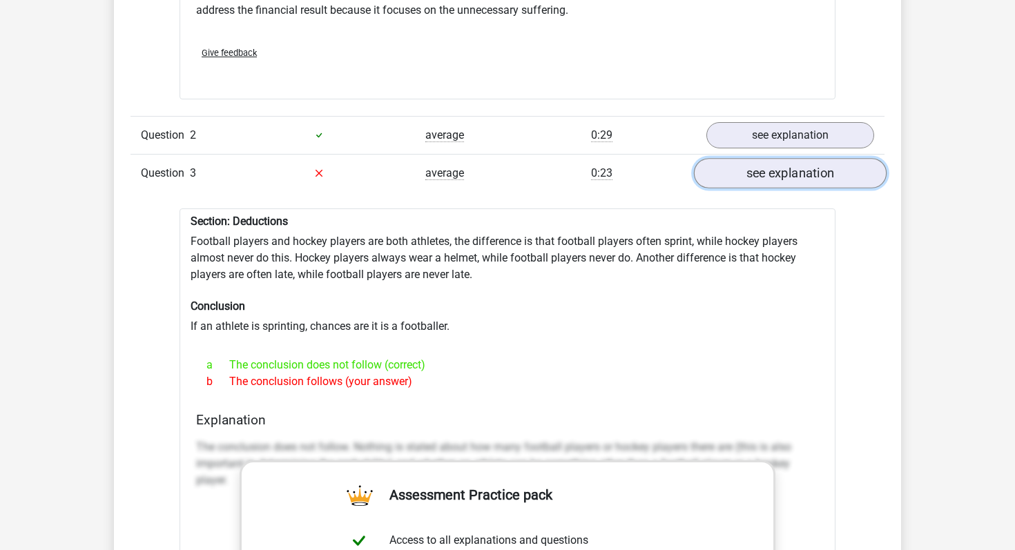
click at [782, 164] on link "see explanation" at bounding box center [790, 173] width 193 height 30
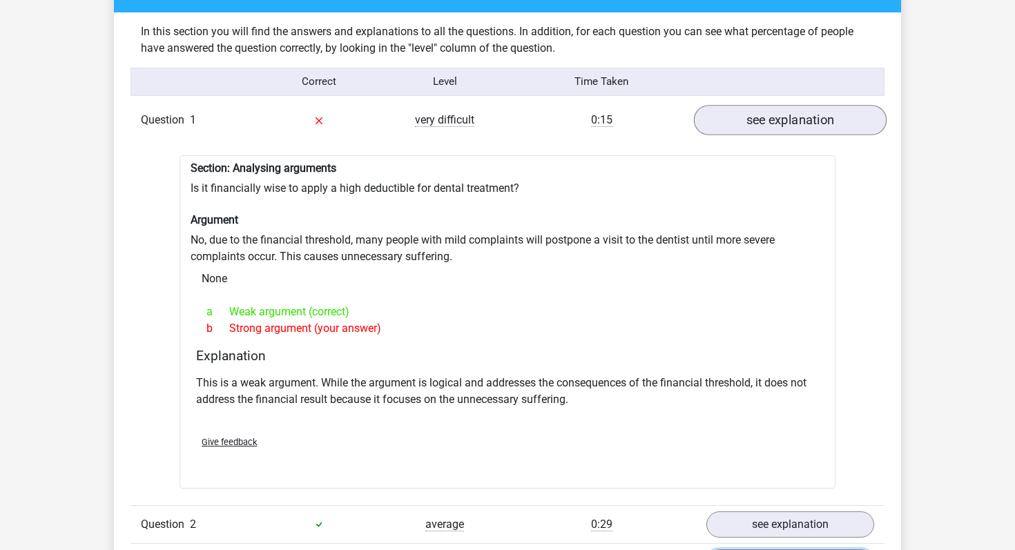
scroll to position [1065, 0]
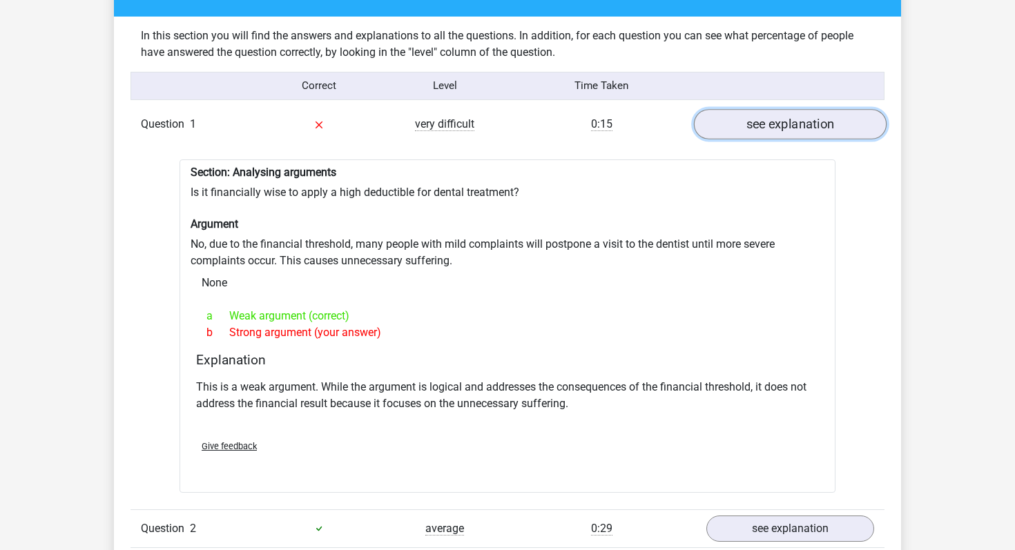
click at [798, 109] on link "see explanation" at bounding box center [790, 124] width 193 height 30
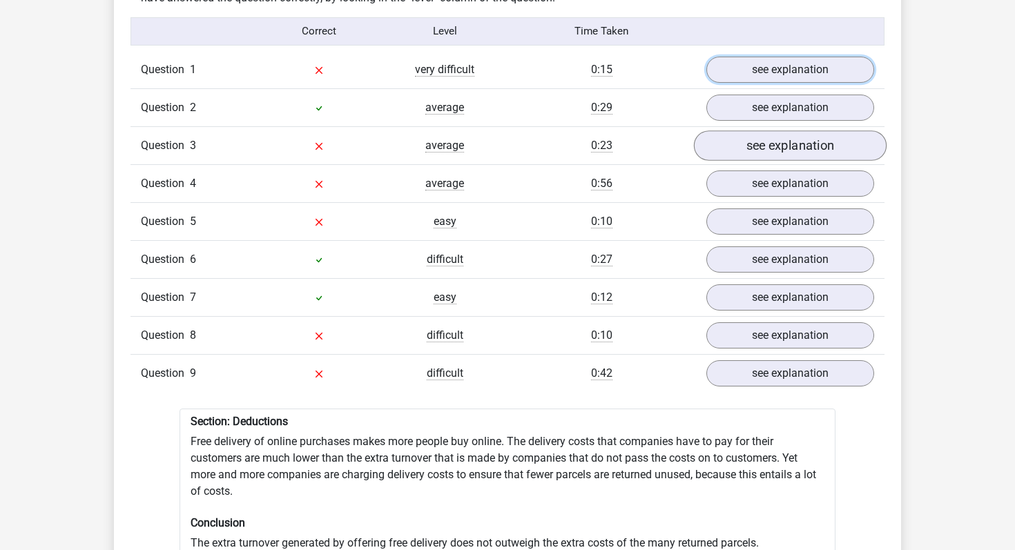
scroll to position [1140, 0]
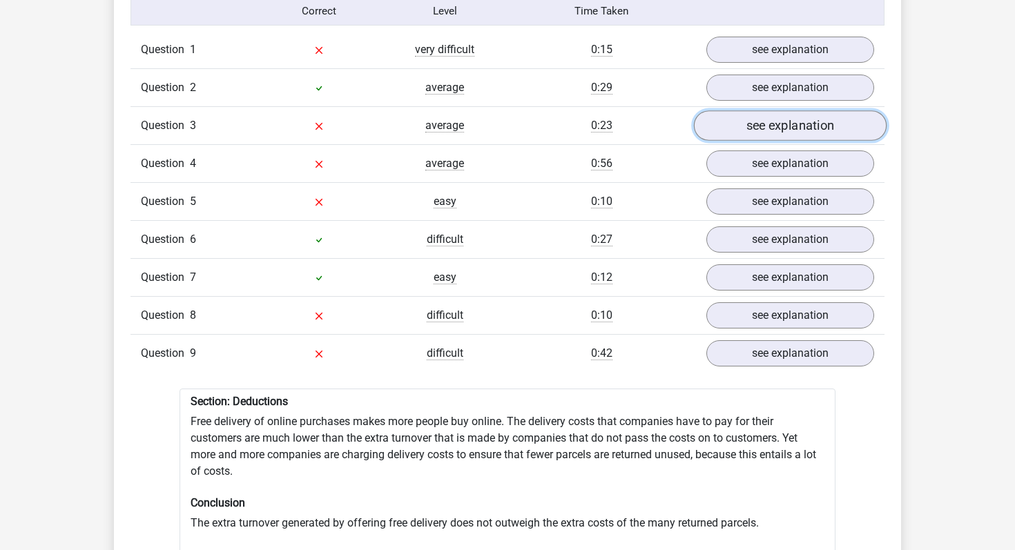
click at [811, 128] on link "see explanation" at bounding box center [790, 125] width 193 height 30
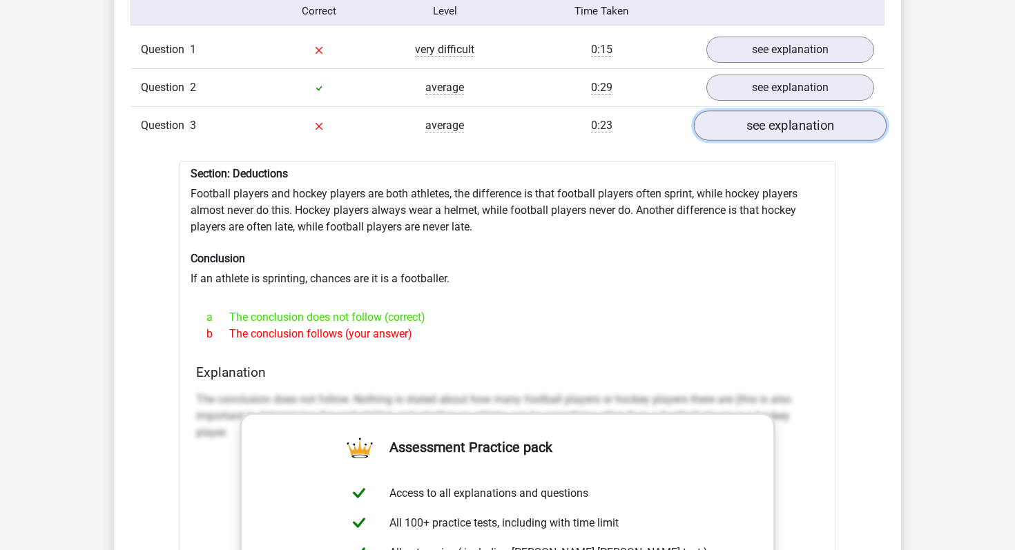
click at [812, 125] on link "see explanation" at bounding box center [790, 125] width 193 height 30
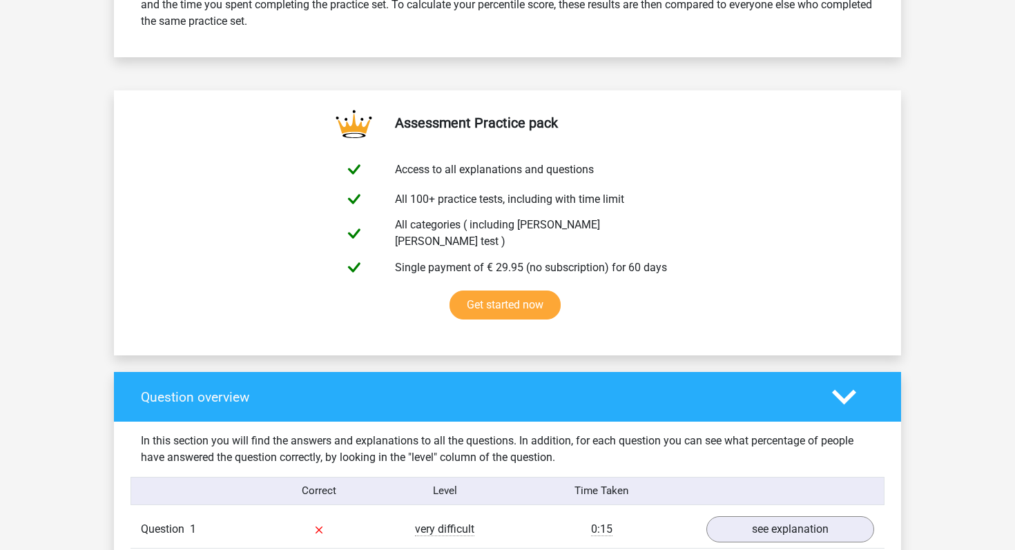
scroll to position [661, 0]
